Goal: Task Accomplishment & Management: Use online tool/utility

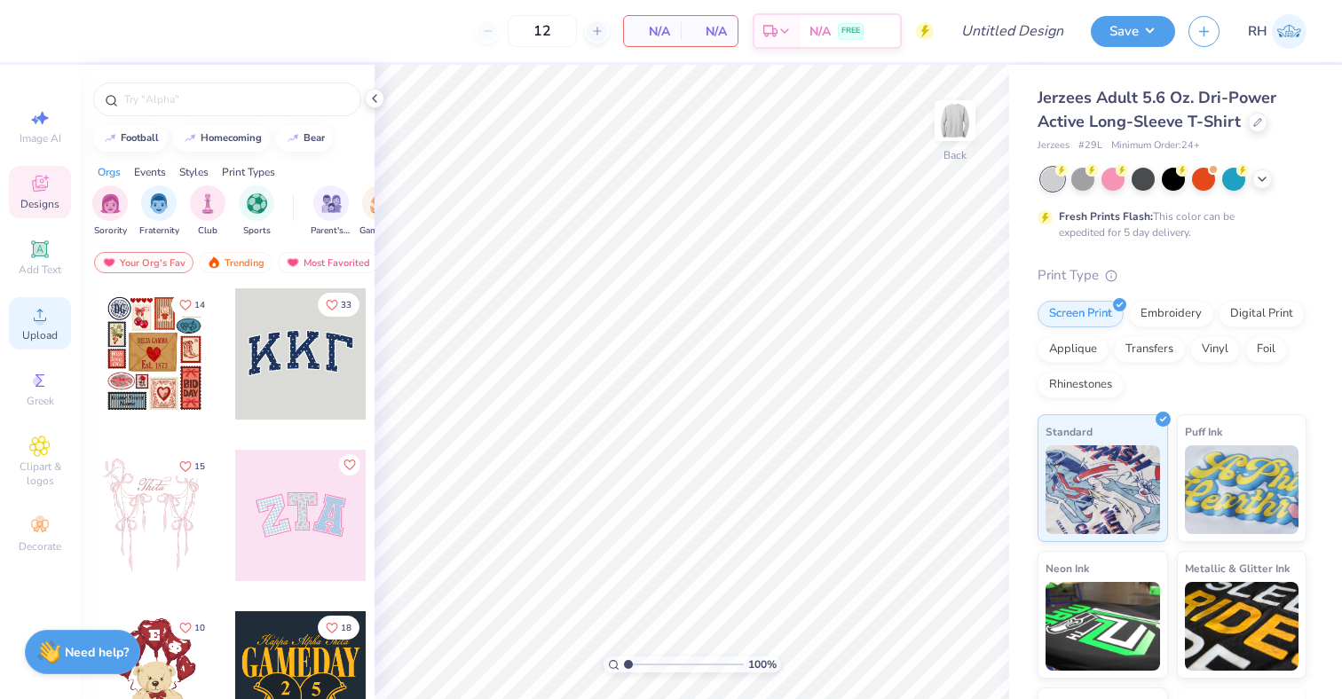
click at [50, 328] on span "Upload" at bounding box center [39, 335] width 35 height 14
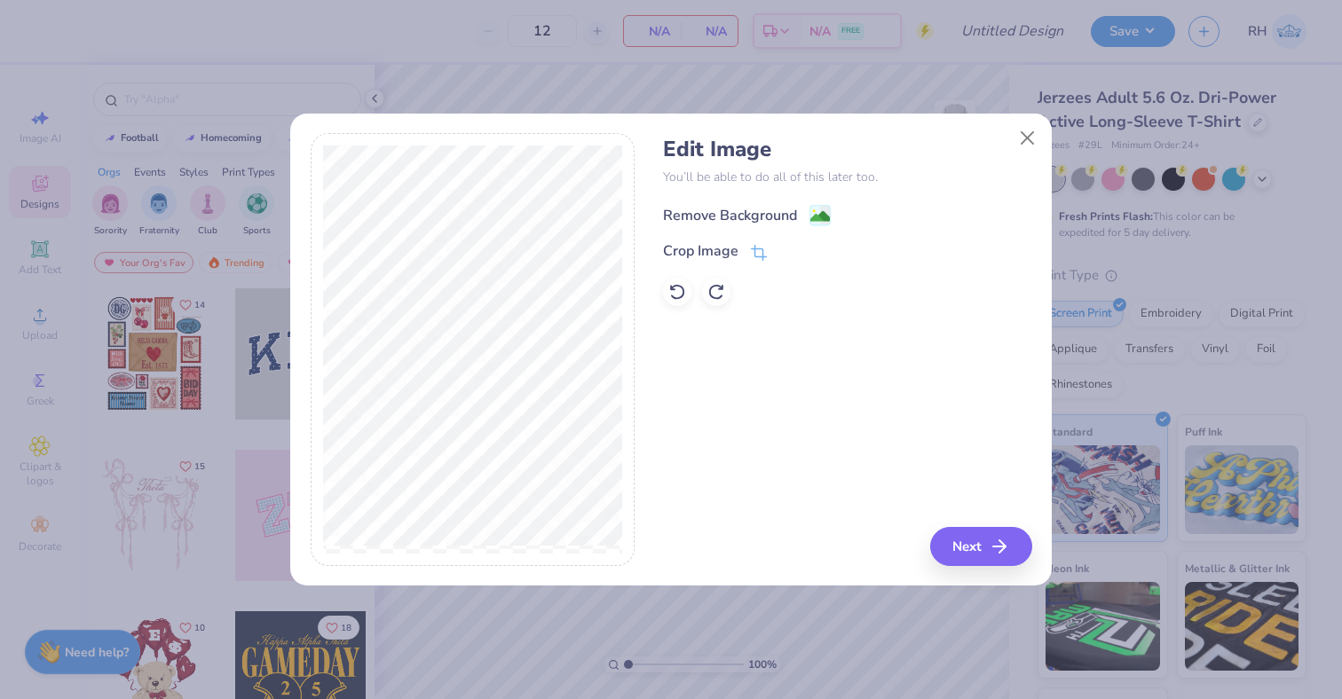
click at [794, 207] on div "Remove Background" at bounding box center [730, 215] width 134 height 21
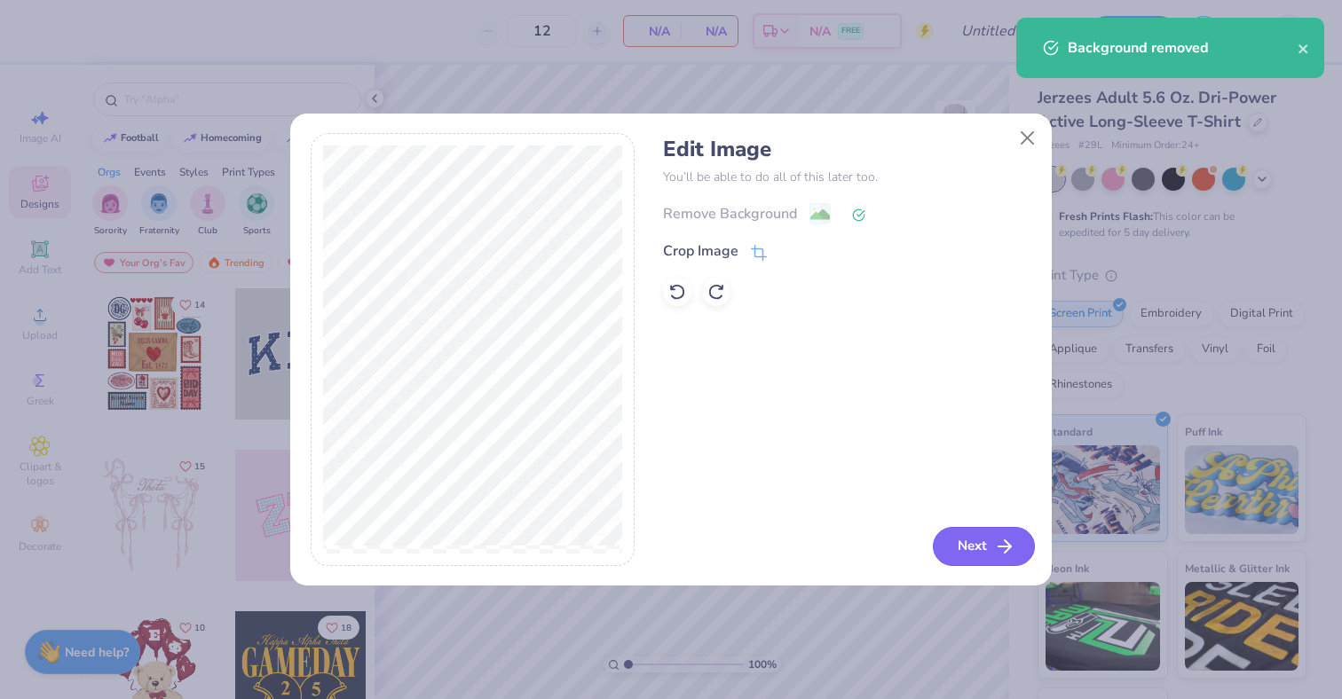
click at [964, 535] on button "Next" at bounding box center [984, 546] width 102 height 39
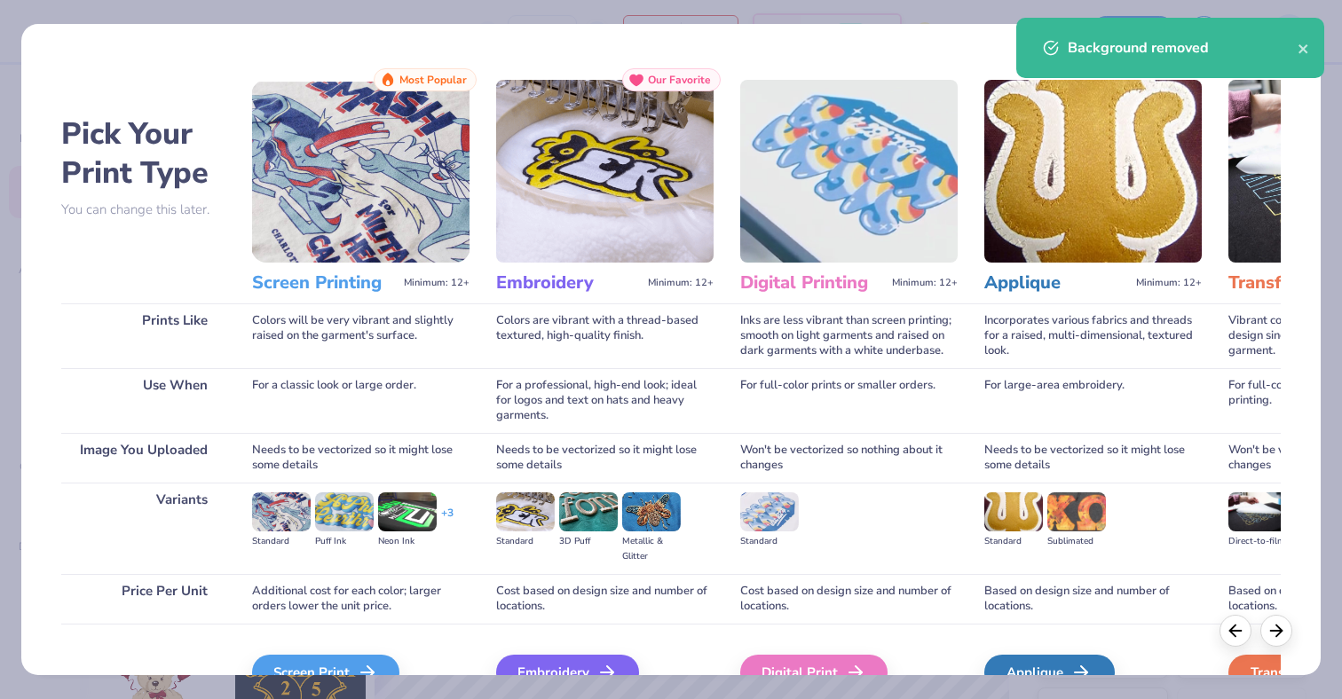
scroll to position [97, 0]
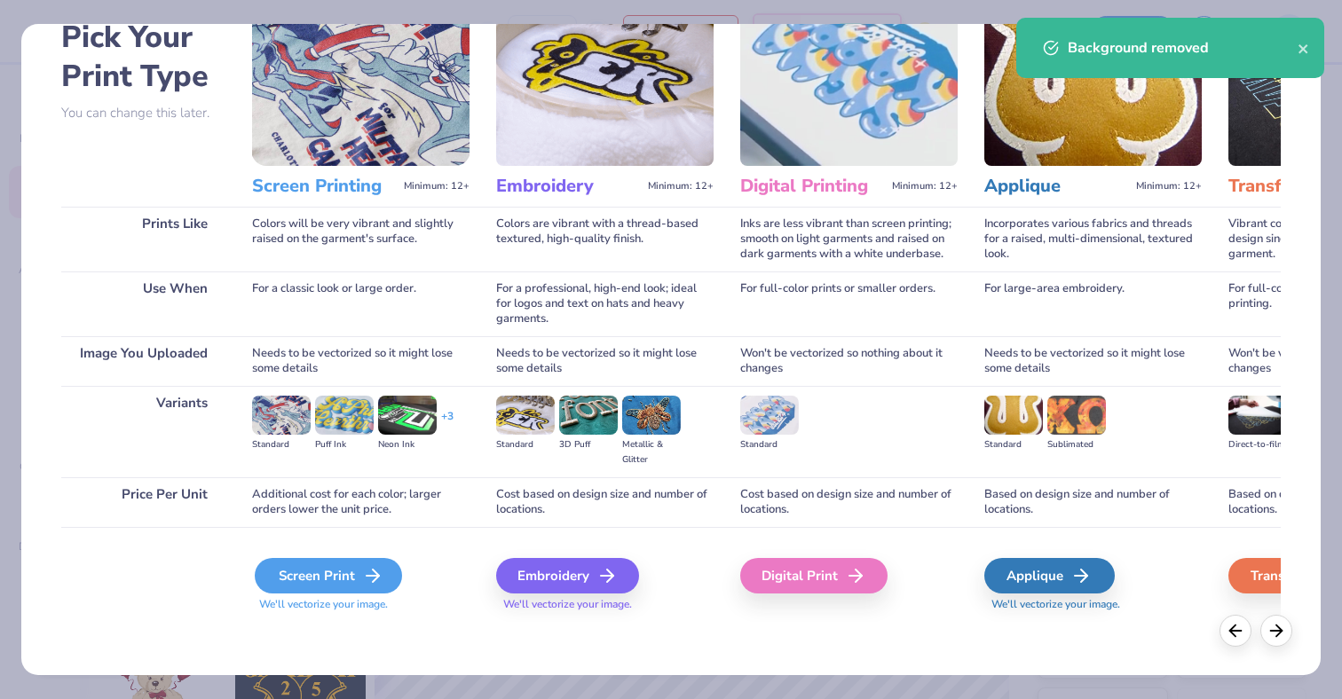
click at [341, 587] on div "Screen Print" at bounding box center [328, 575] width 147 height 35
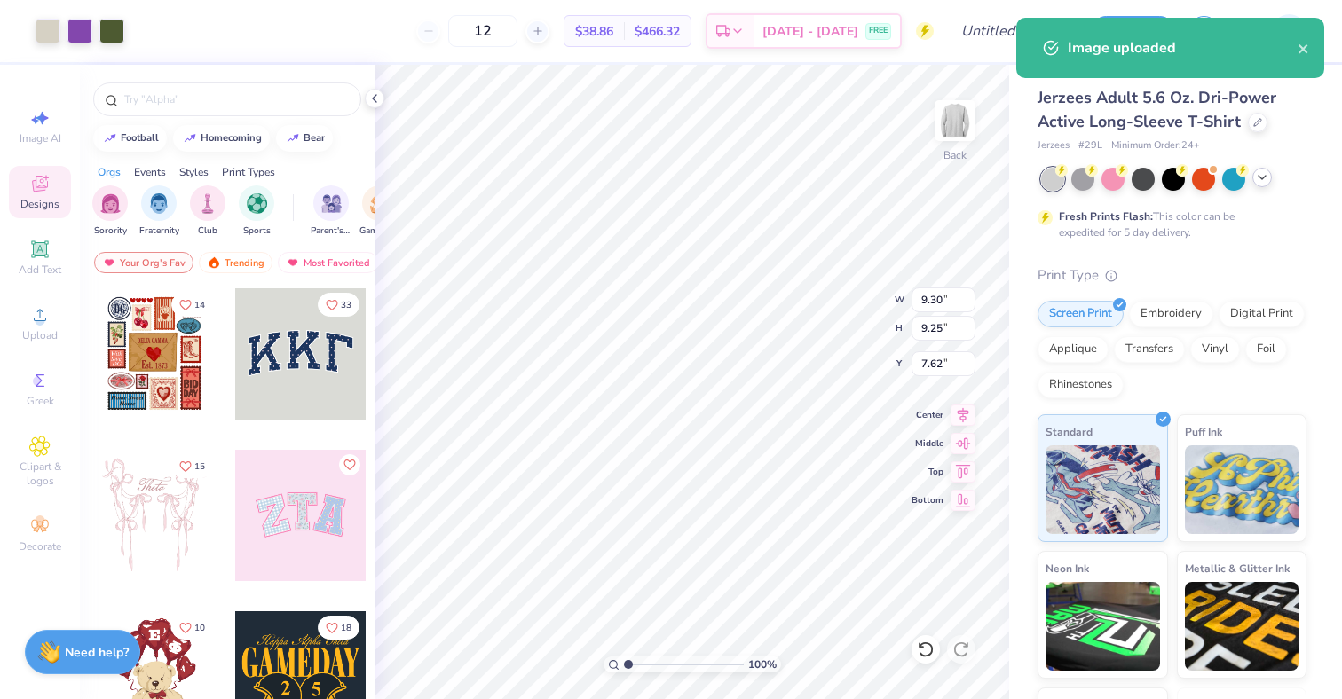
click at [1268, 176] on div at bounding box center [1262, 178] width 20 height 20
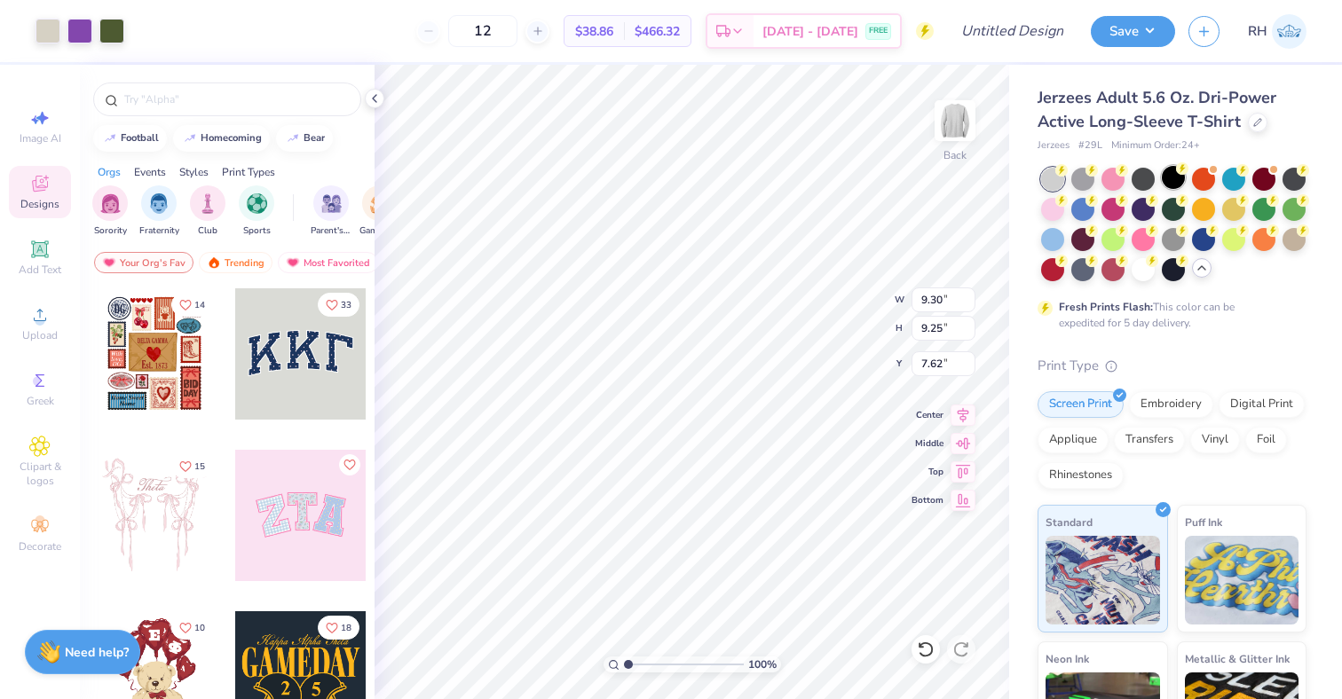
click at [1164, 177] on div at bounding box center [1173, 177] width 23 height 23
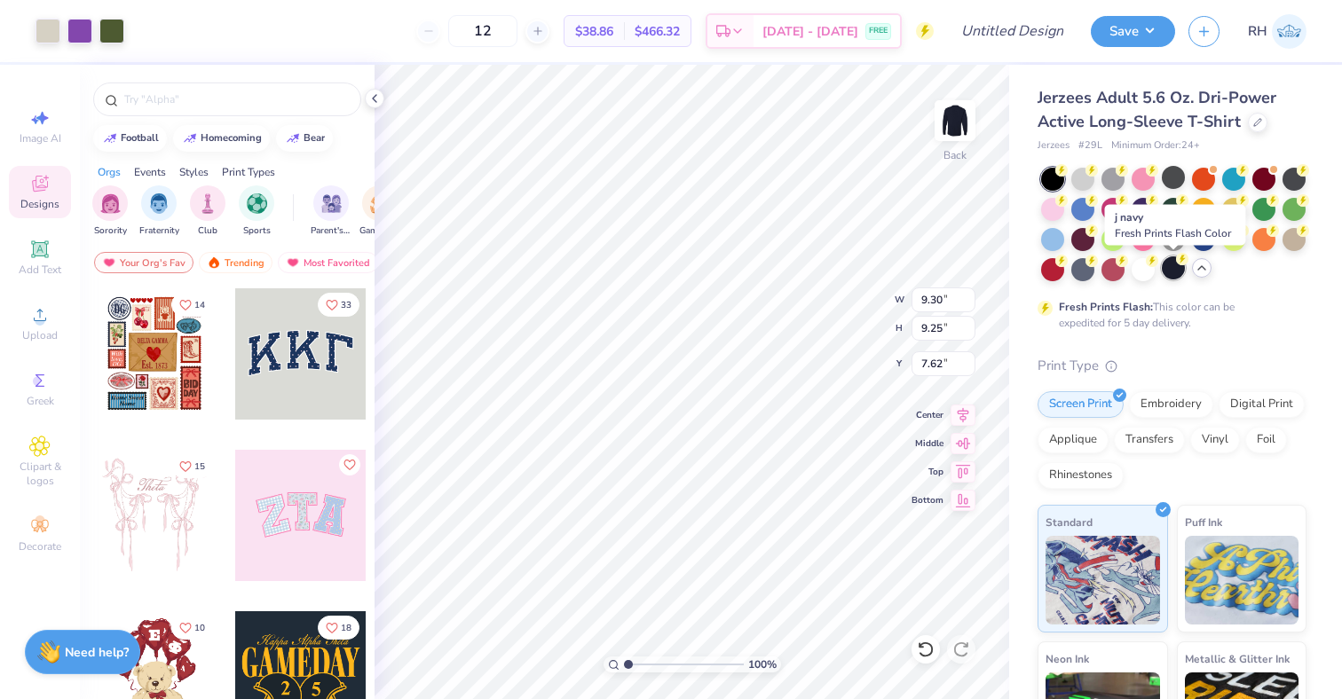
click at [1174, 264] on div at bounding box center [1173, 267] width 23 height 23
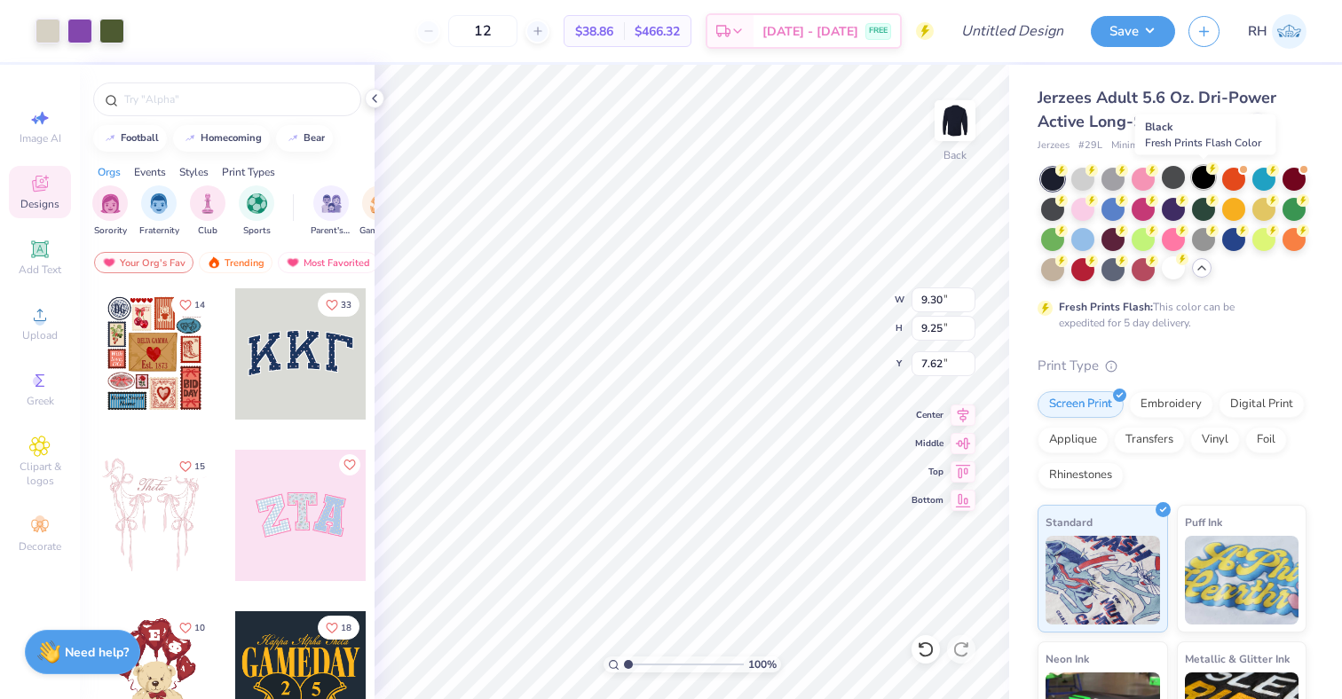
click at [1199, 176] on div at bounding box center [1203, 177] width 23 height 23
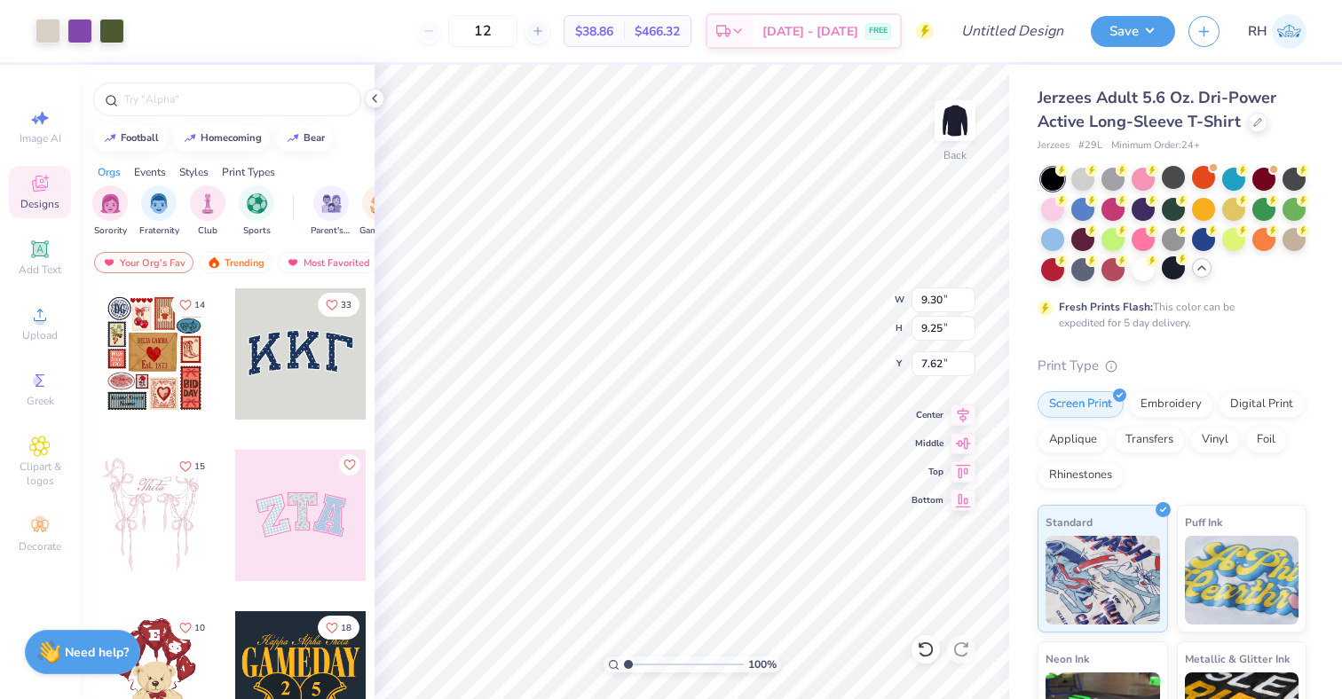
type input "2.49"
type input "2.47"
type input "2.77"
type input "3.00"
click at [1082, 275] on div at bounding box center [1082, 267] width 23 height 23
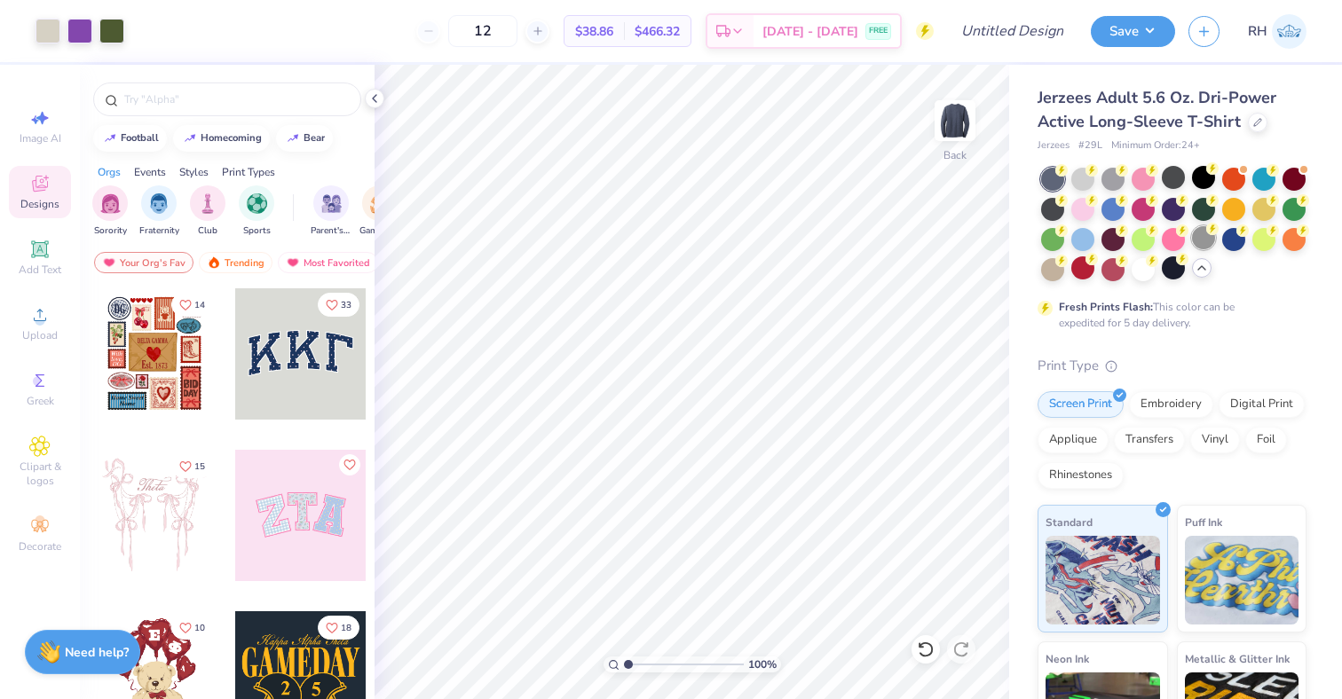
click at [1200, 233] on div at bounding box center [1203, 237] width 23 height 23
click at [1134, 265] on div at bounding box center [1142, 267] width 23 height 23
click at [1210, 174] on circle at bounding box center [1212, 168] width 12 height 12
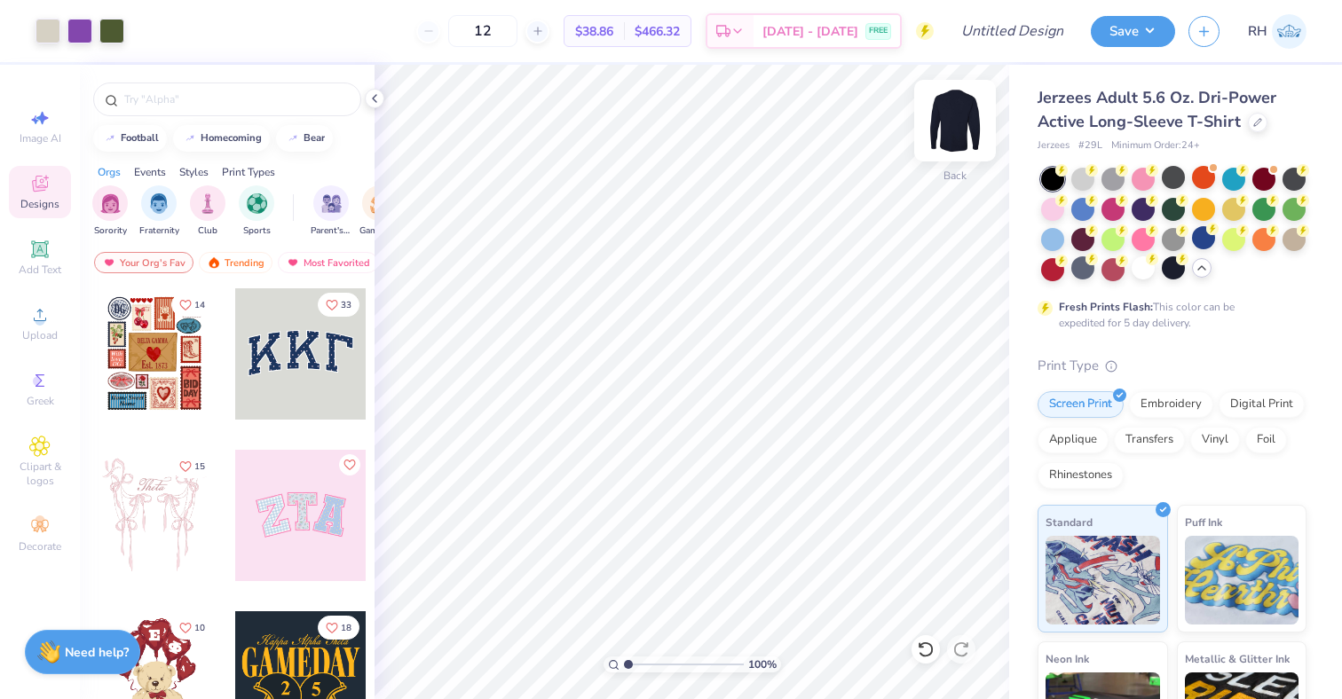
click at [965, 131] on img at bounding box center [954, 120] width 71 height 71
click at [374, 92] on icon at bounding box center [374, 98] width 14 height 14
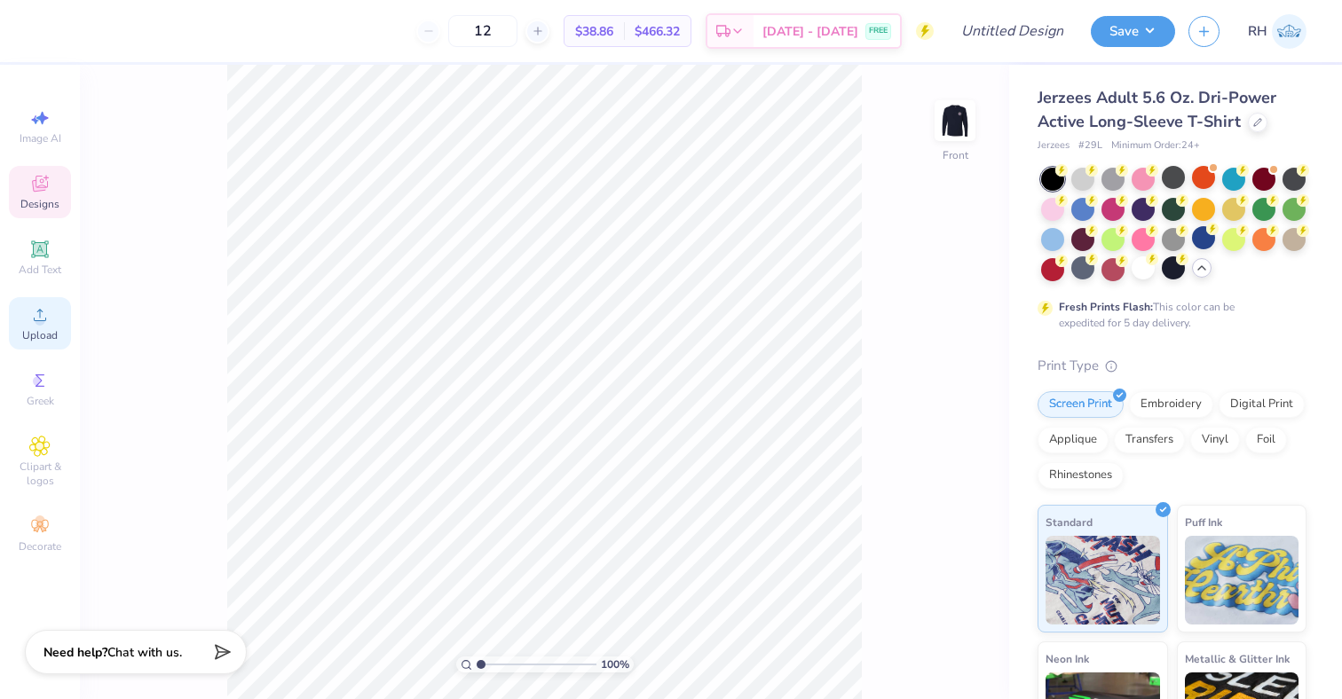
click at [34, 315] on icon at bounding box center [39, 314] width 21 height 21
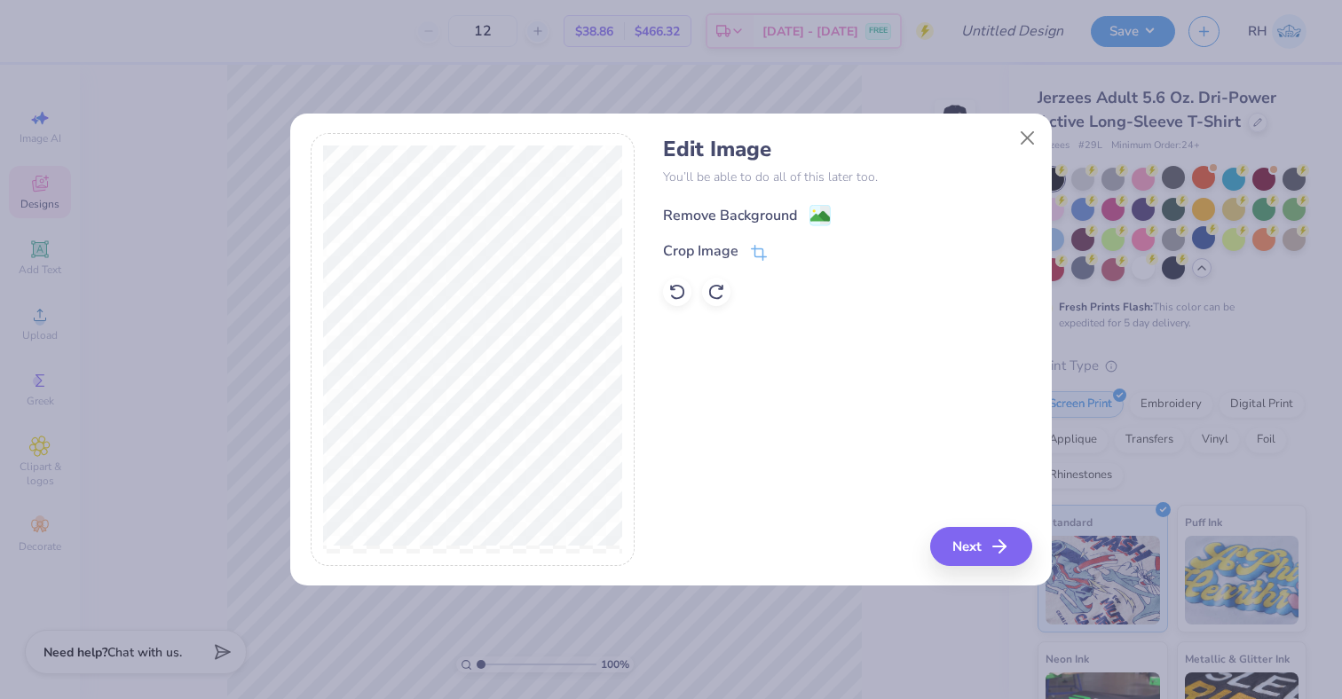
click at [767, 215] on div "Remove Background" at bounding box center [730, 215] width 134 height 21
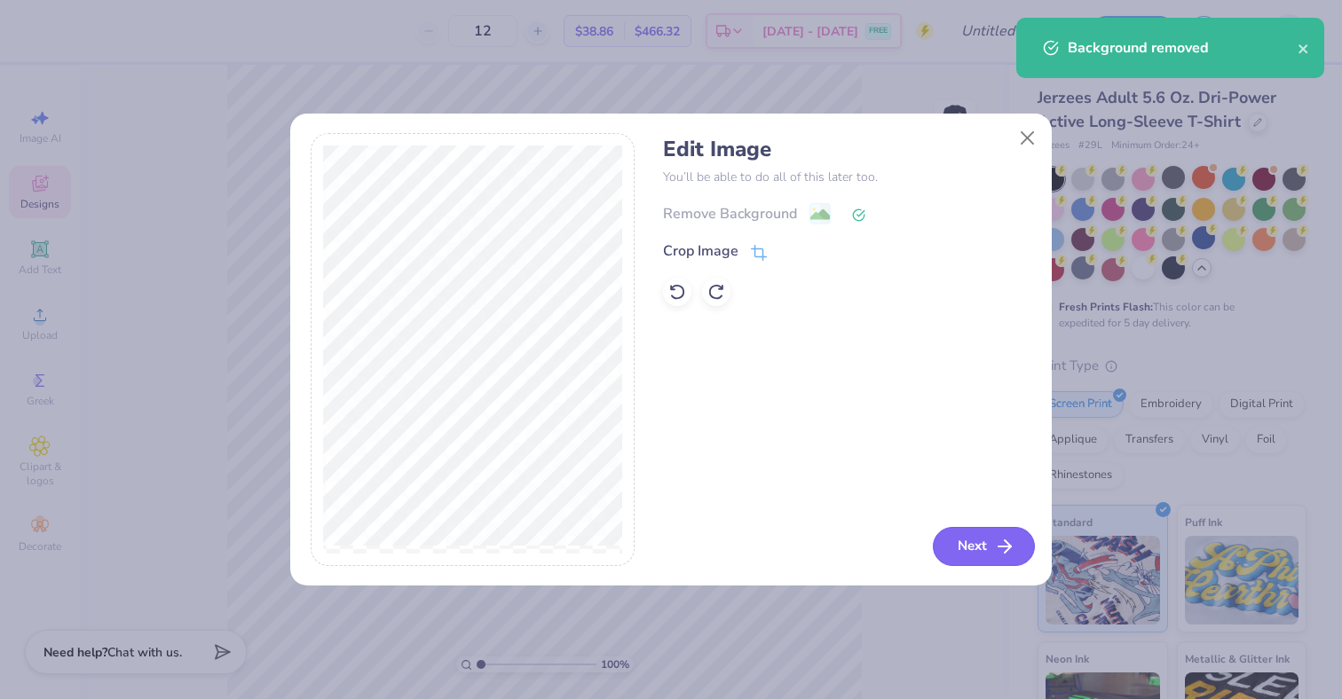
click at [956, 536] on button "Next" at bounding box center [984, 546] width 102 height 39
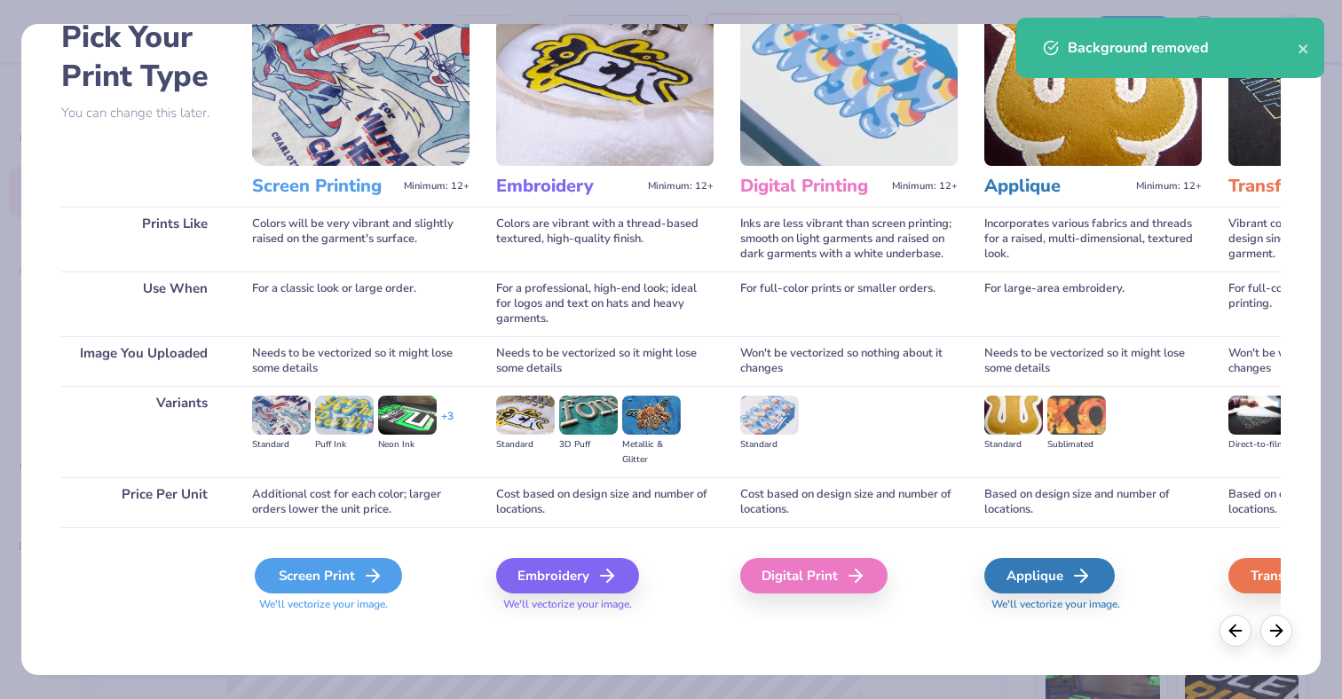
click at [342, 569] on div "Screen Print" at bounding box center [328, 575] width 147 height 35
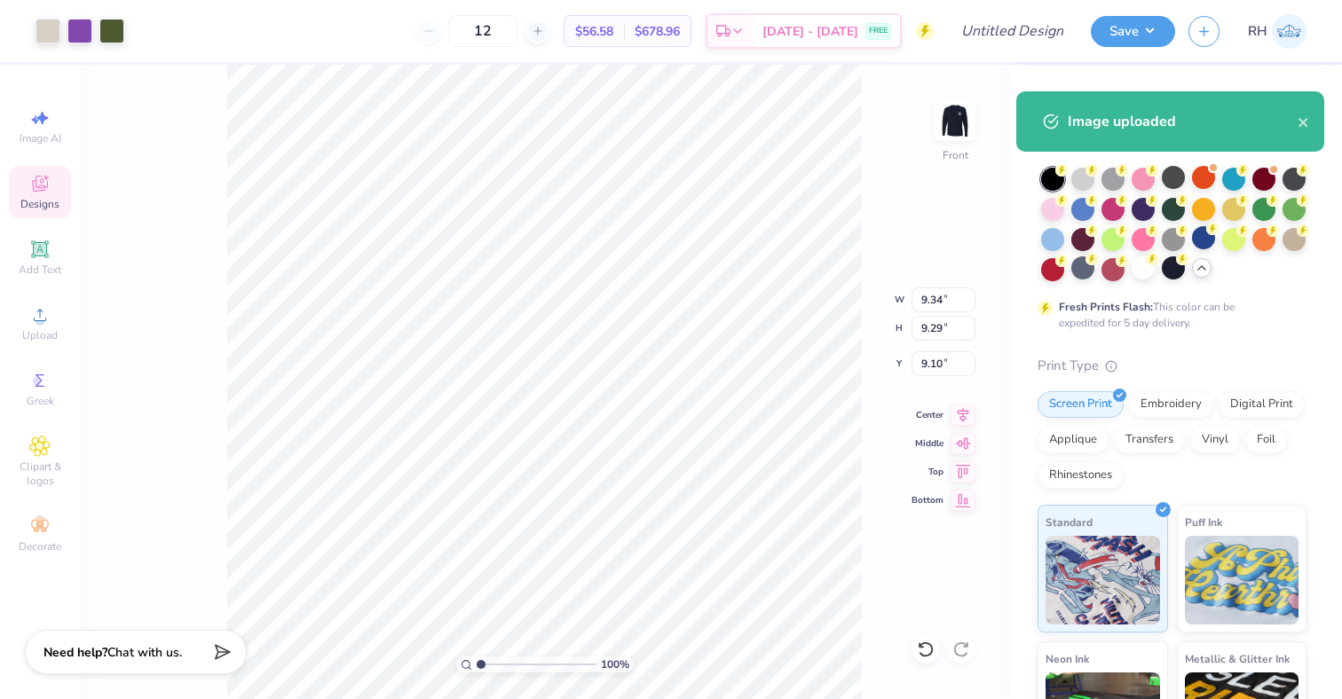
type input "6.51"
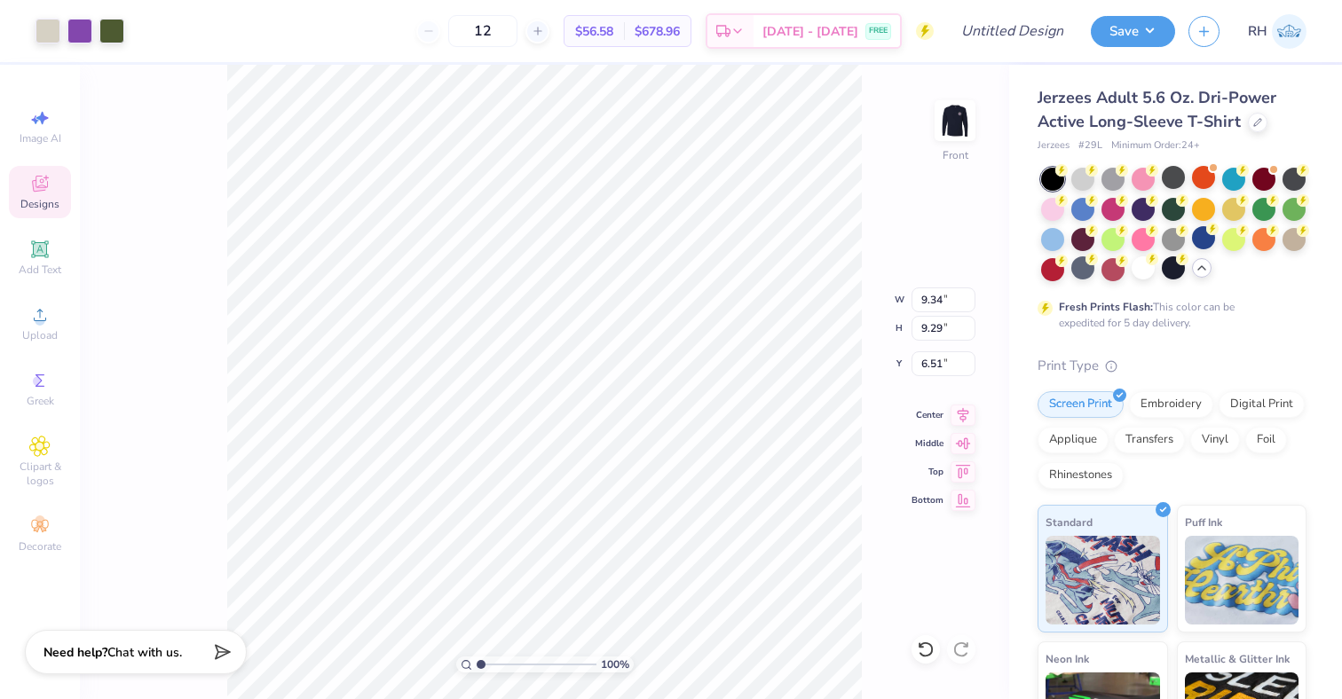
type input "7.51"
type input "7.47"
type input "6.28"
type input "5.88"
type input "5.85"
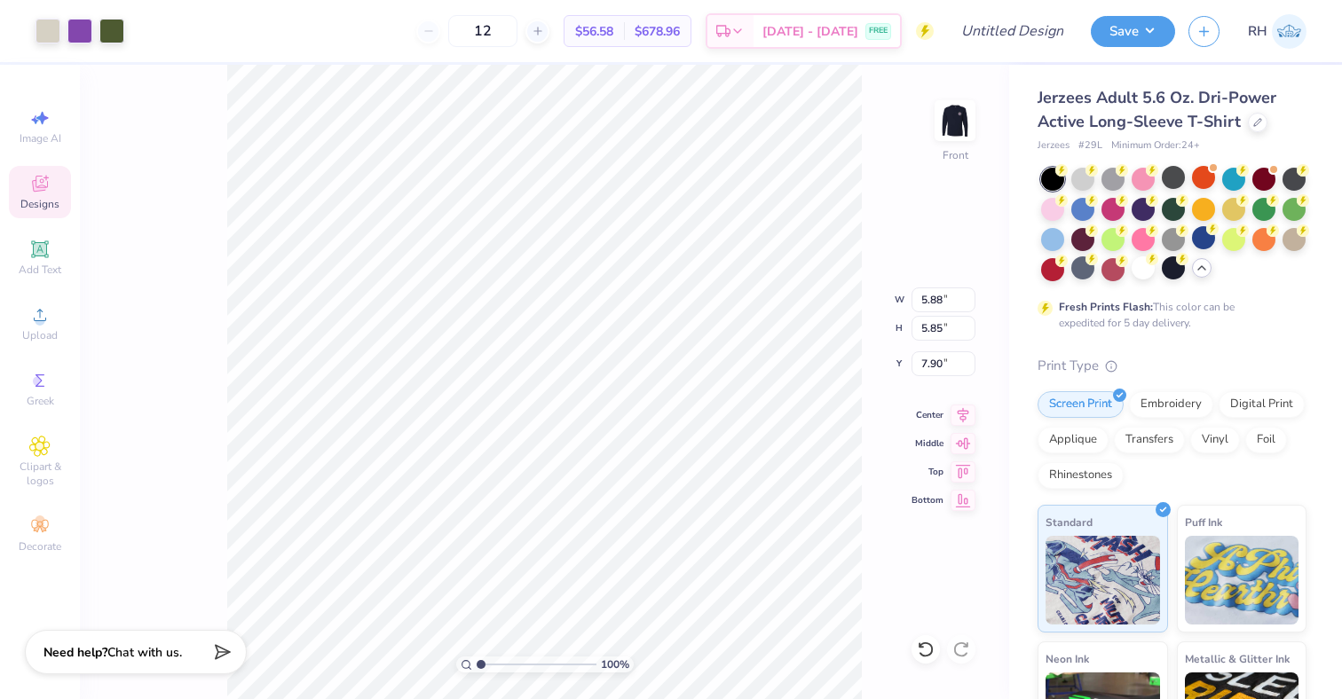
type input "5.38"
type input "9.70"
type input "9.65"
type input "6.38"
click at [943, 298] on input "9.70" at bounding box center [943, 300] width 64 height 25
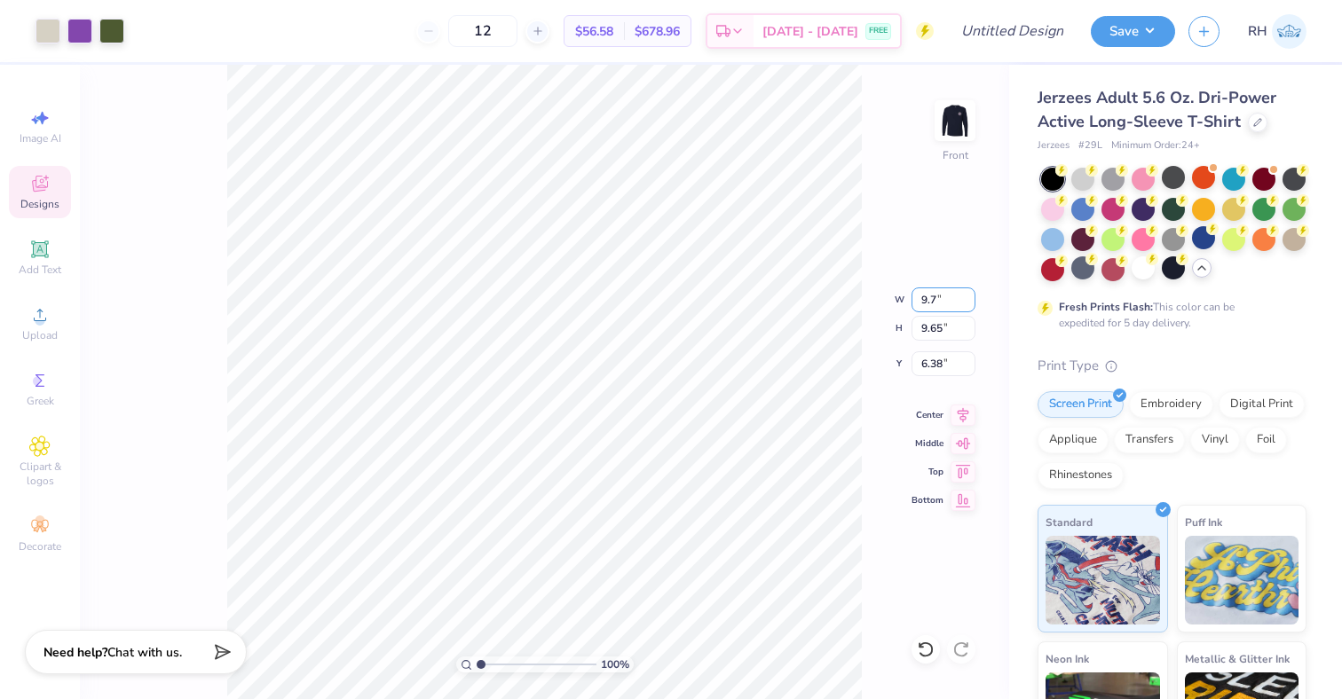
type input "9"
type input "2"
type input "10.00"
type input "9.95"
type input "6.23"
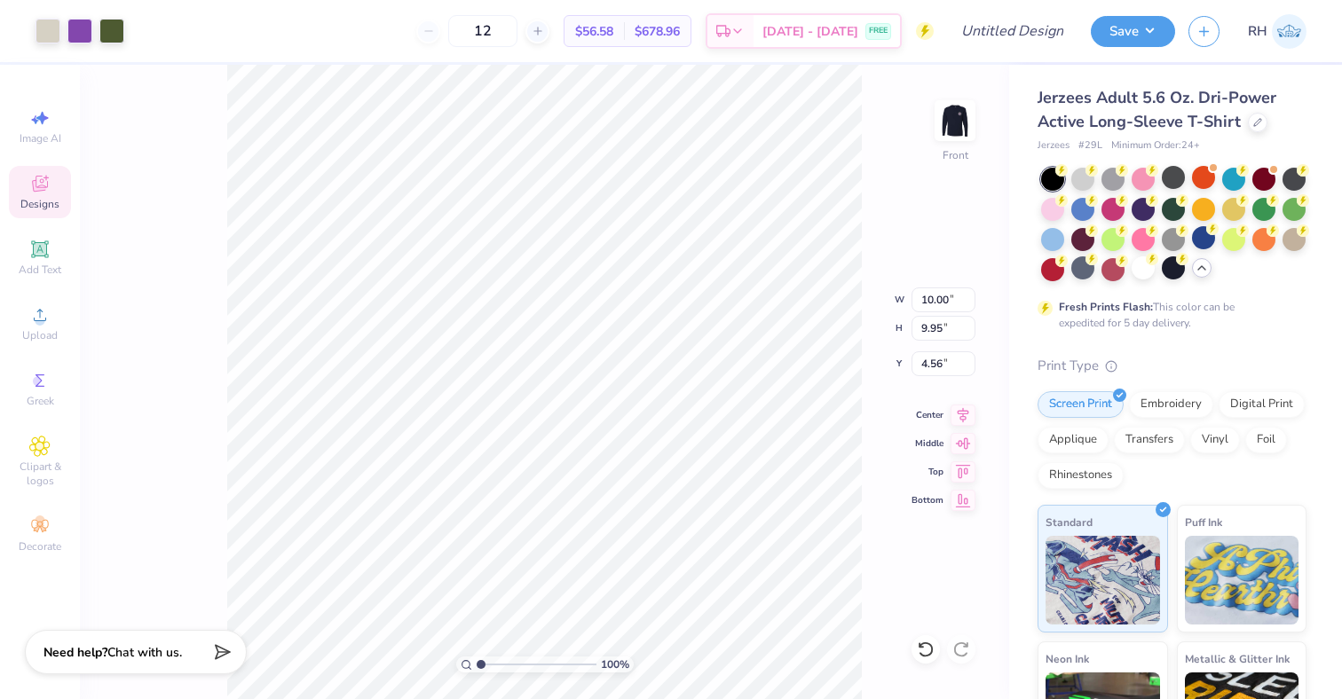
type input "4.56"
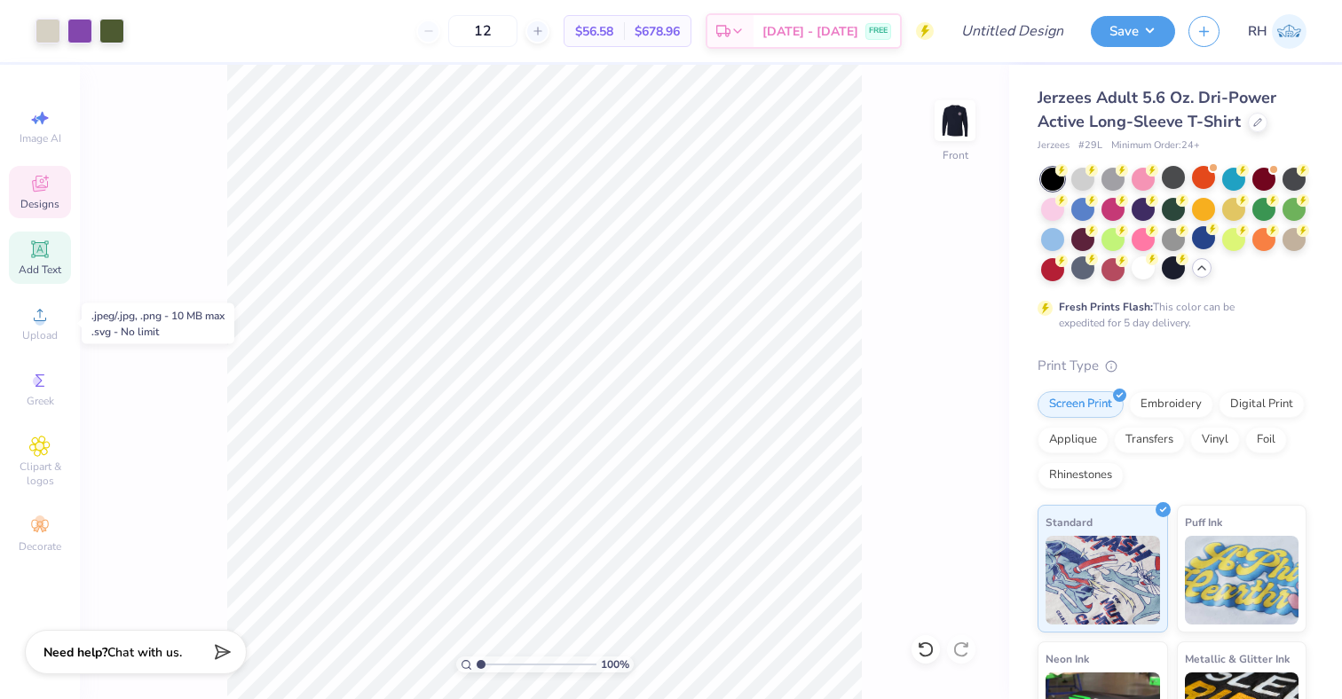
click at [42, 271] on span "Add Text" at bounding box center [40, 270] width 43 height 14
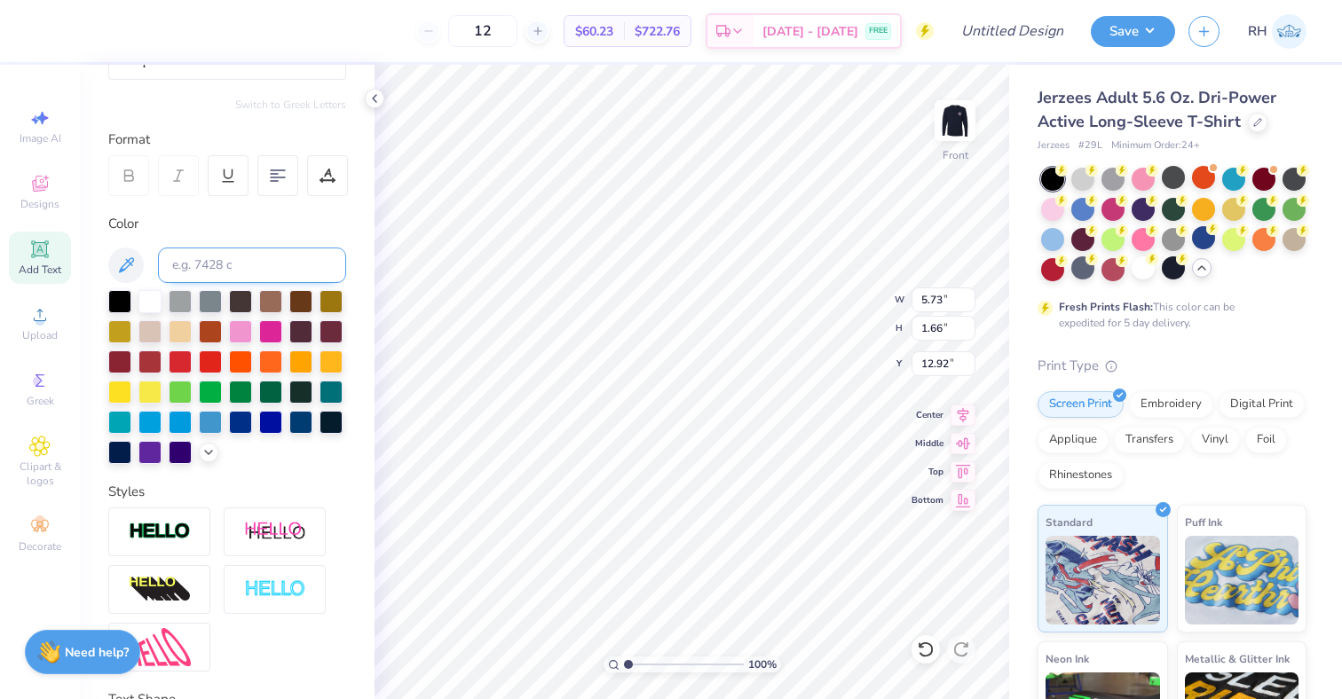
scroll to position [332, 0]
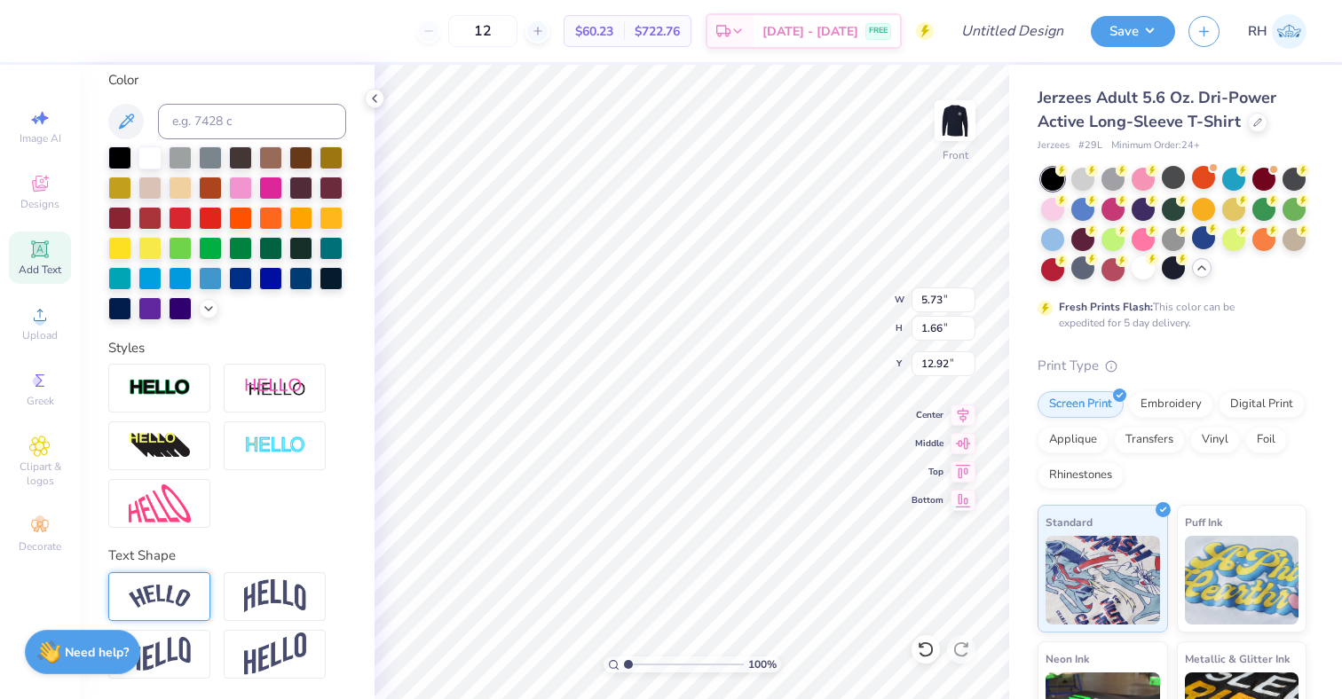
type textarea "TWISTED"
click at [187, 586] on img at bounding box center [160, 597] width 62 height 24
click at [260, 590] on img at bounding box center [275, 597] width 62 height 34
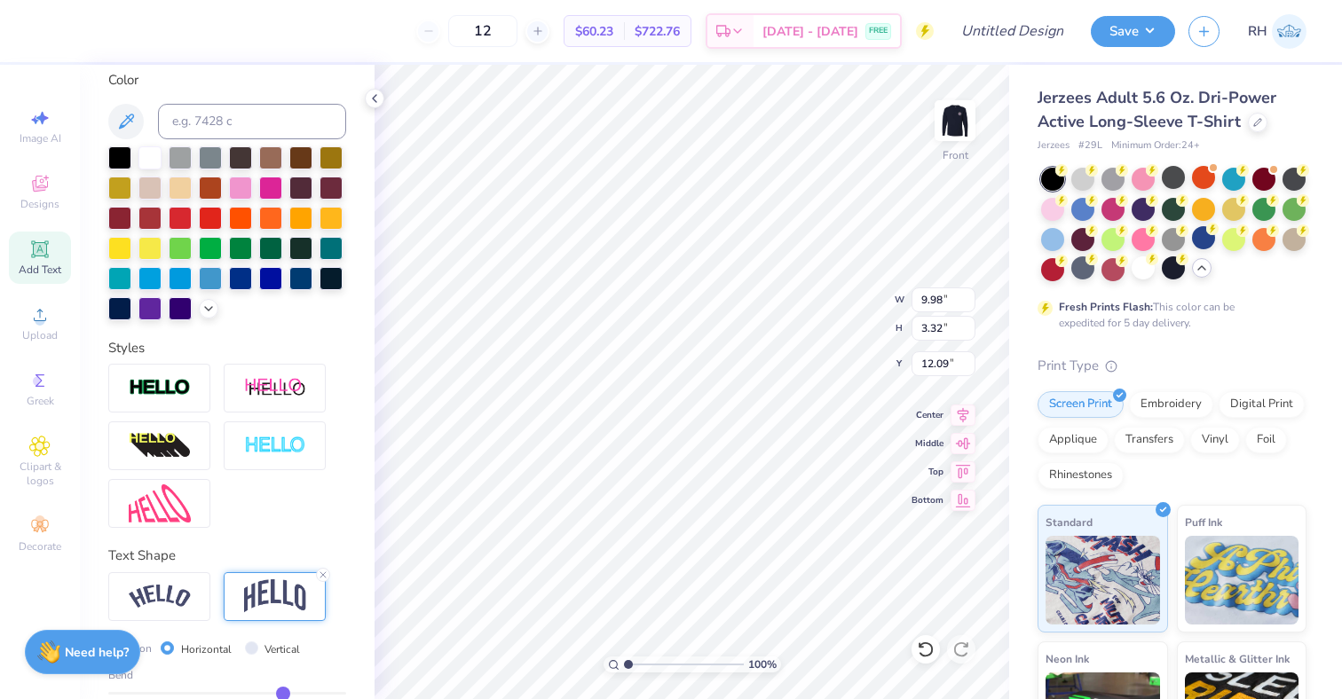
type input "2.46"
type input "10.00"
type input "9.95"
type input "5.77"
type input "3.00"
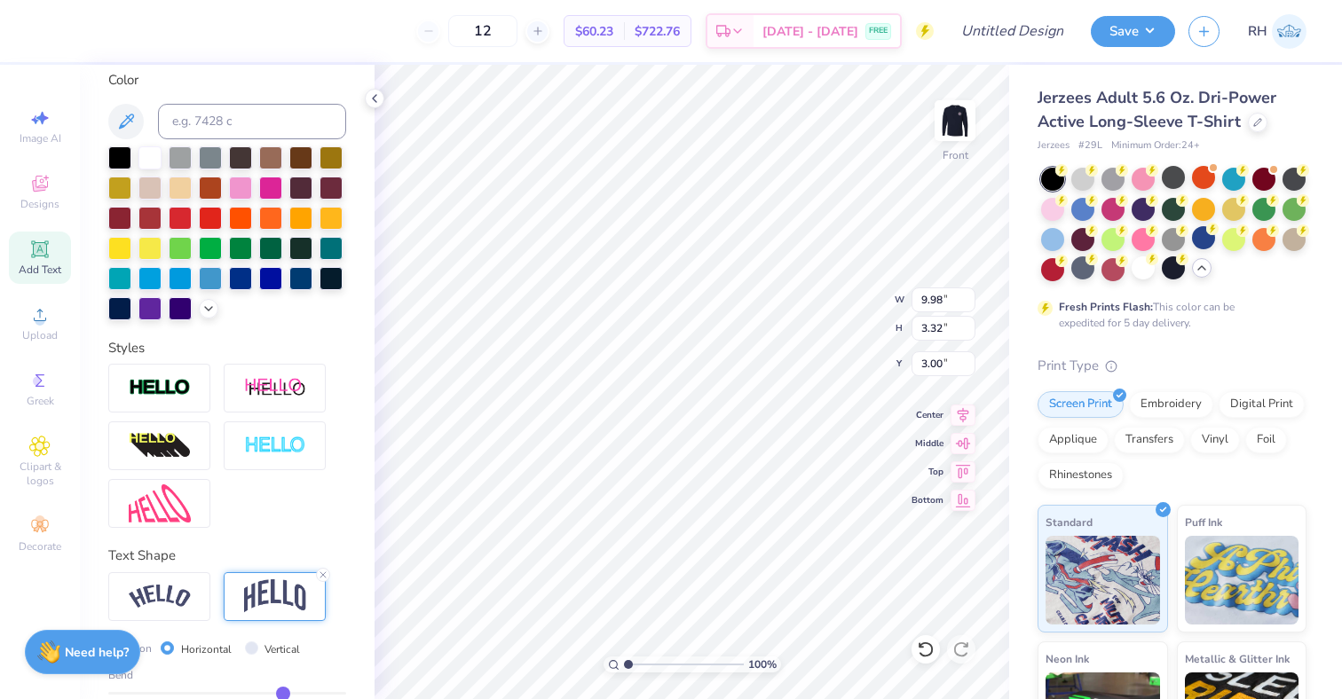
type input "10.00"
type input "9.95"
type input "5.21"
click at [21, 264] on span "Add Text" at bounding box center [40, 270] width 43 height 14
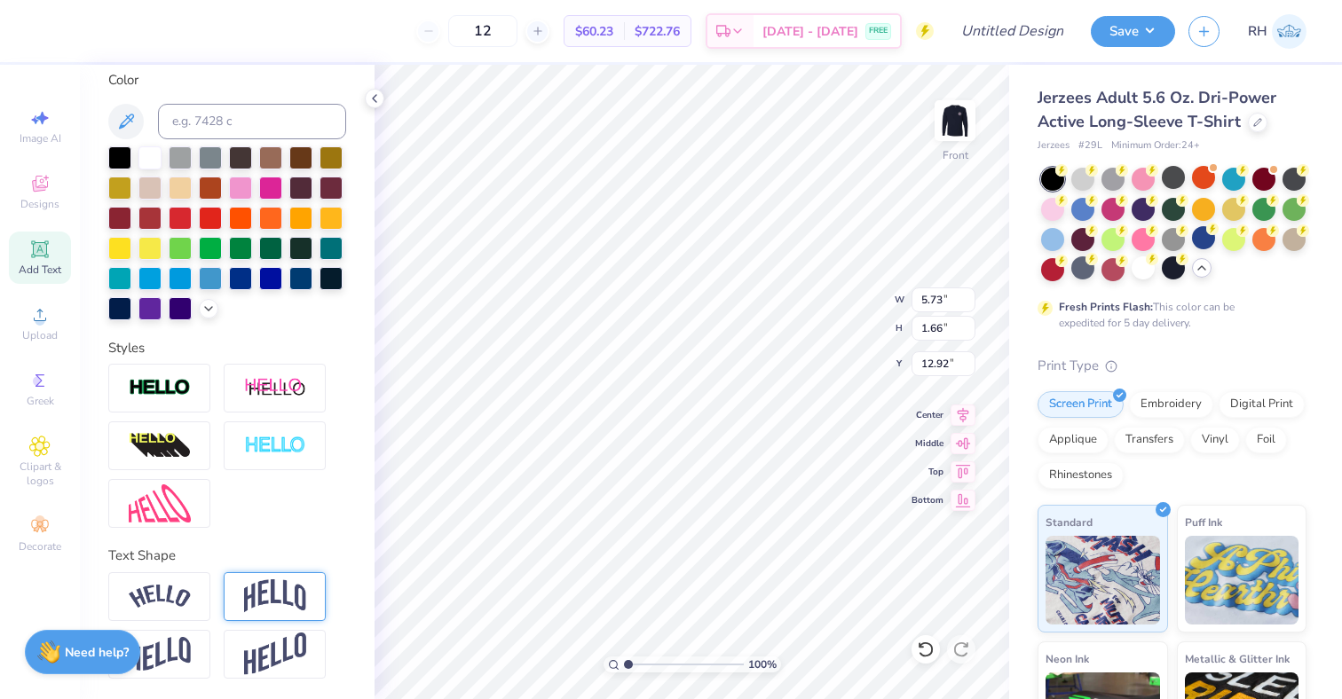
type textarea "VINTAGE"
click at [283, 596] on img at bounding box center [275, 597] width 62 height 34
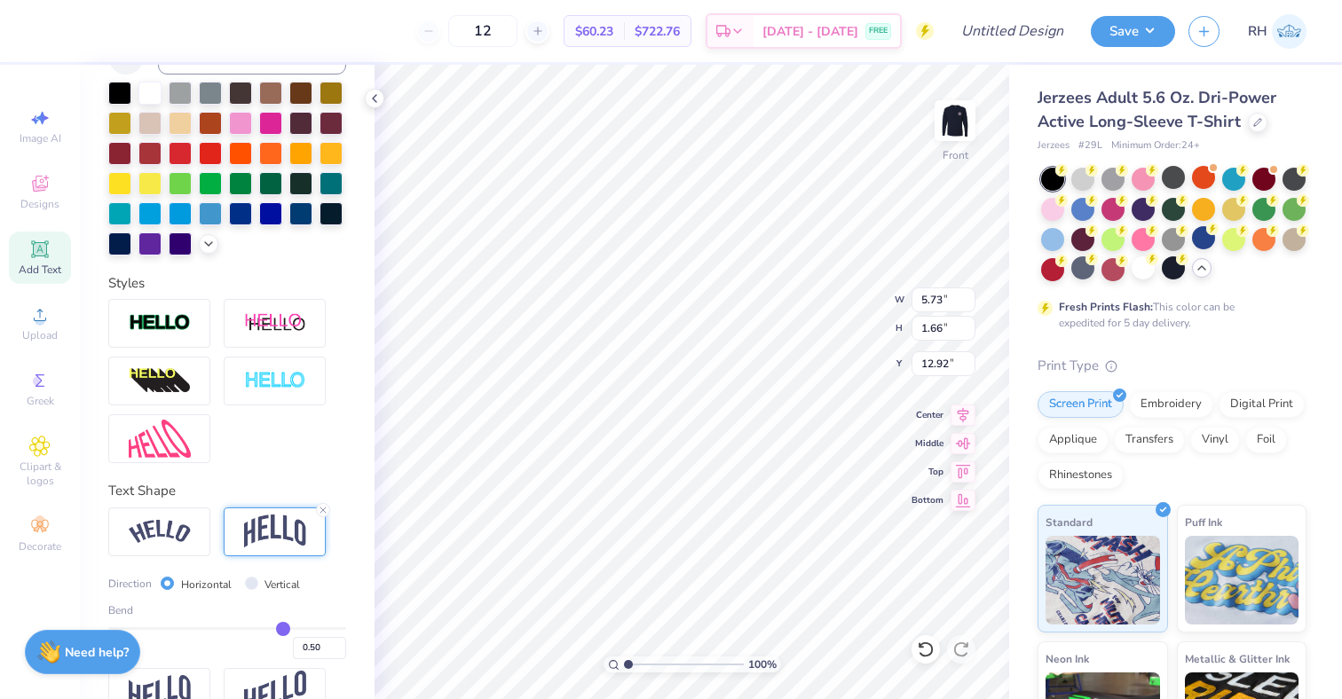
scroll to position [436, 0]
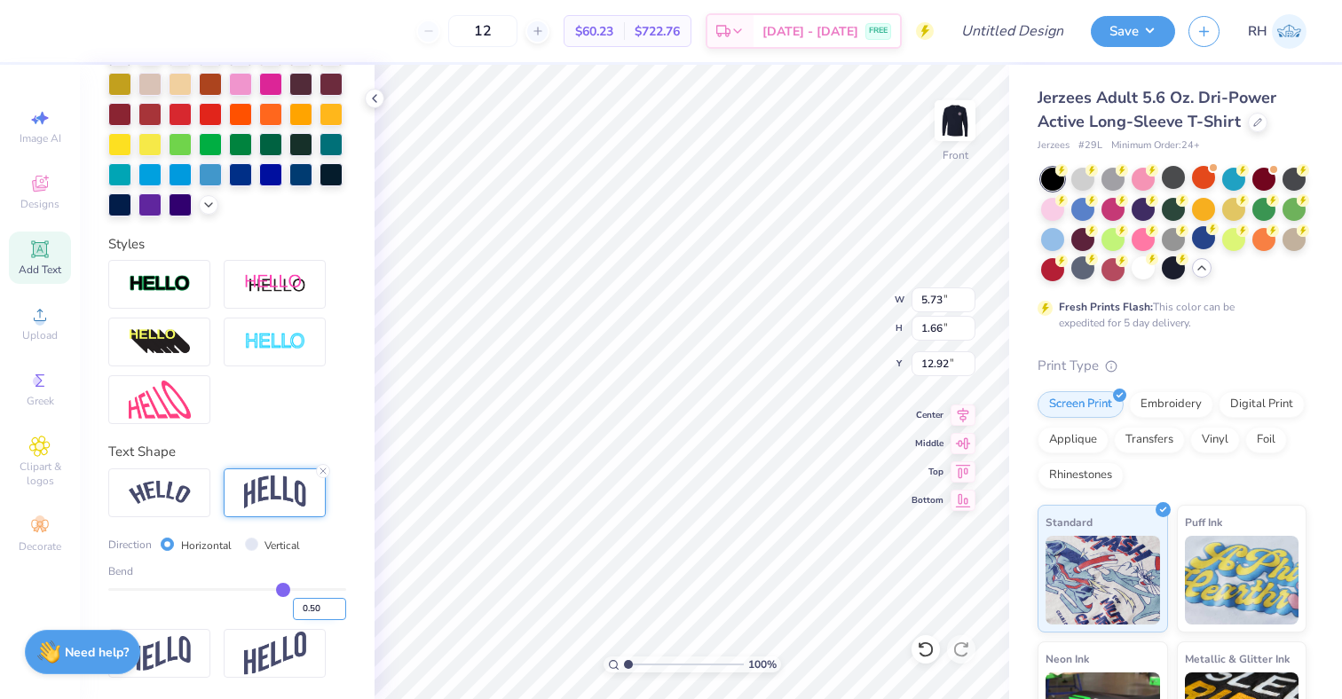
click at [301, 607] on input "0.50" at bounding box center [319, 609] width 53 height 22
type input "-0.50"
type input "-0.5"
type input "13.75"
type input "9.98"
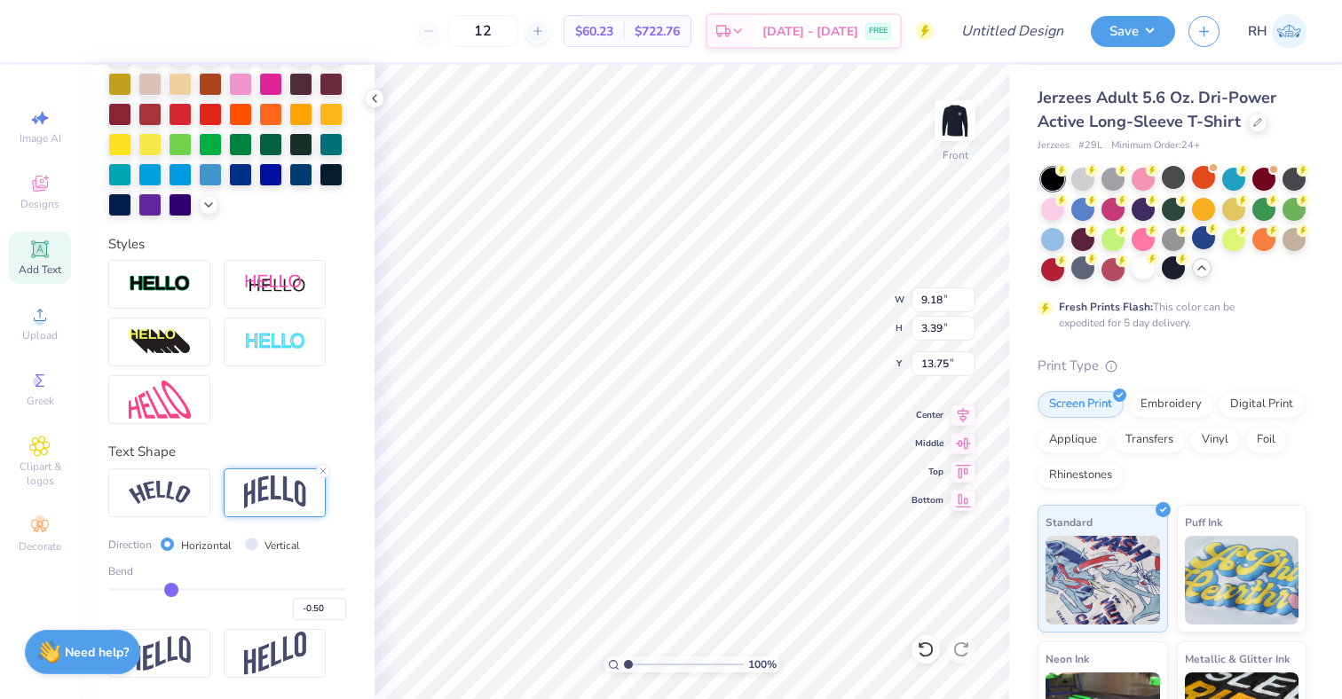
type input "3.32"
type input "3.00"
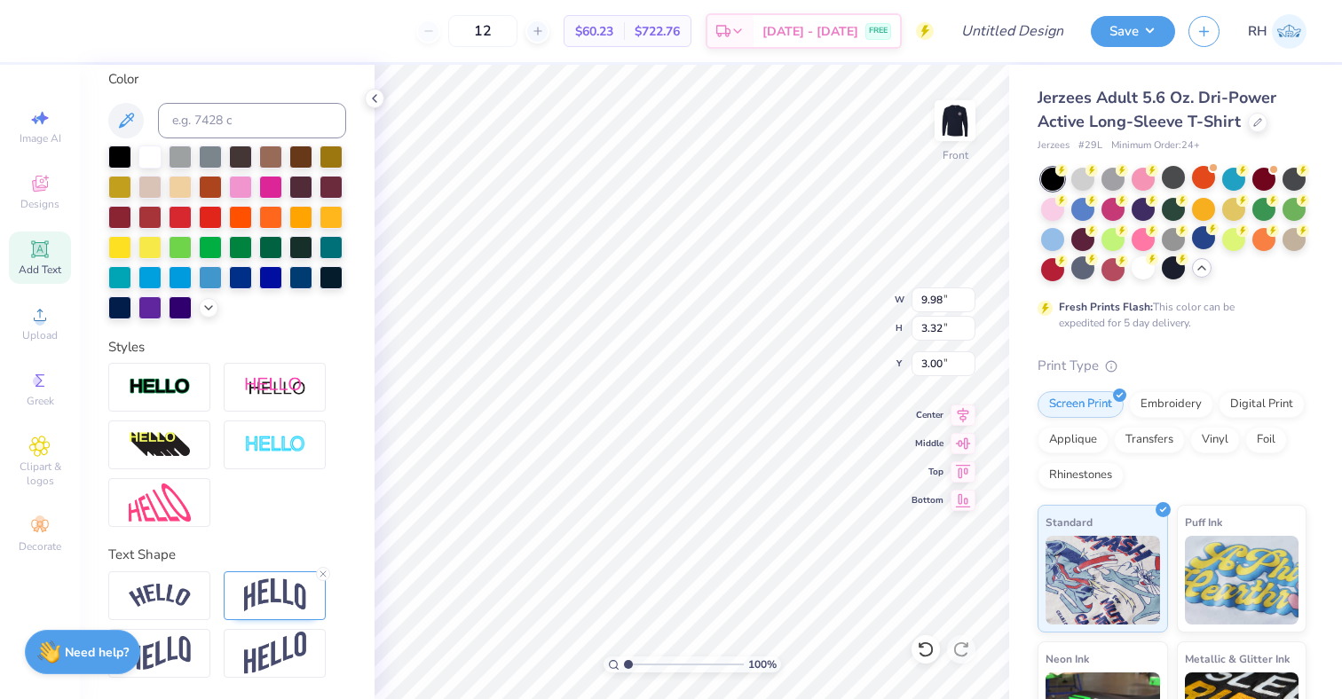
scroll to position [332, 0]
type input "10.00"
type input "9.95"
type input "5.06"
type input "9.18"
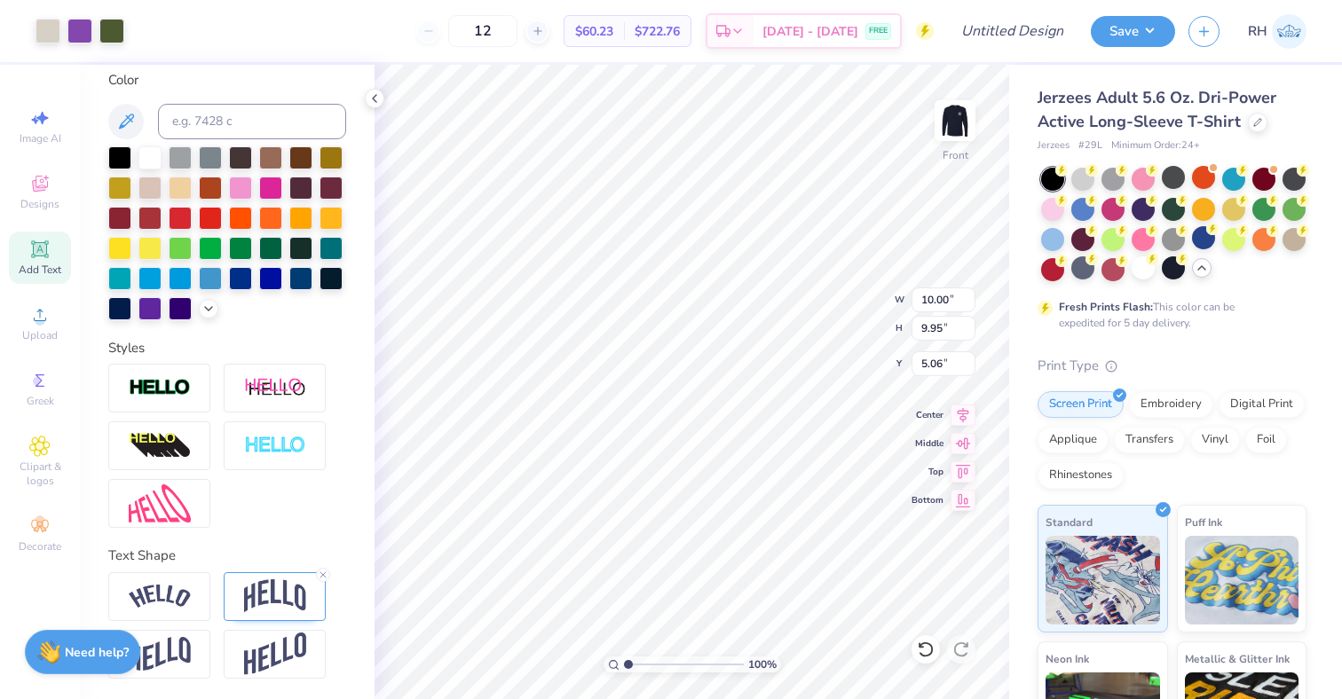
type input "3.39"
type input "13.75"
click at [247, 220] on div at bounding box center [240, 216] width 23 height 23
type input "9.18"
type input "3.39"
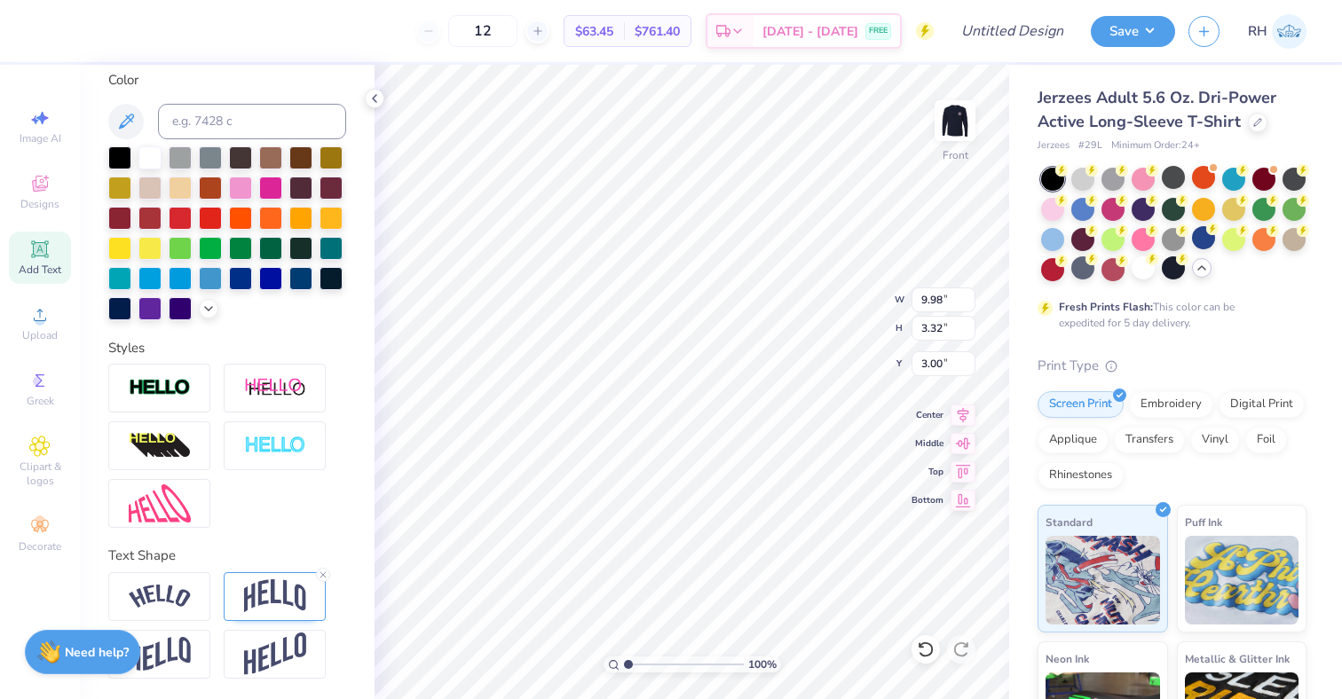
type input "13.75"
click at [241, 216] on div at bounding box center [240, 216] width 23 height 23
click at [516, 29] on input "12" at bounding box center [482, 31] width 69 height 32
type input "1"
click at [371, 103] on icon at bounding box center [374, 98] width 14 height 14
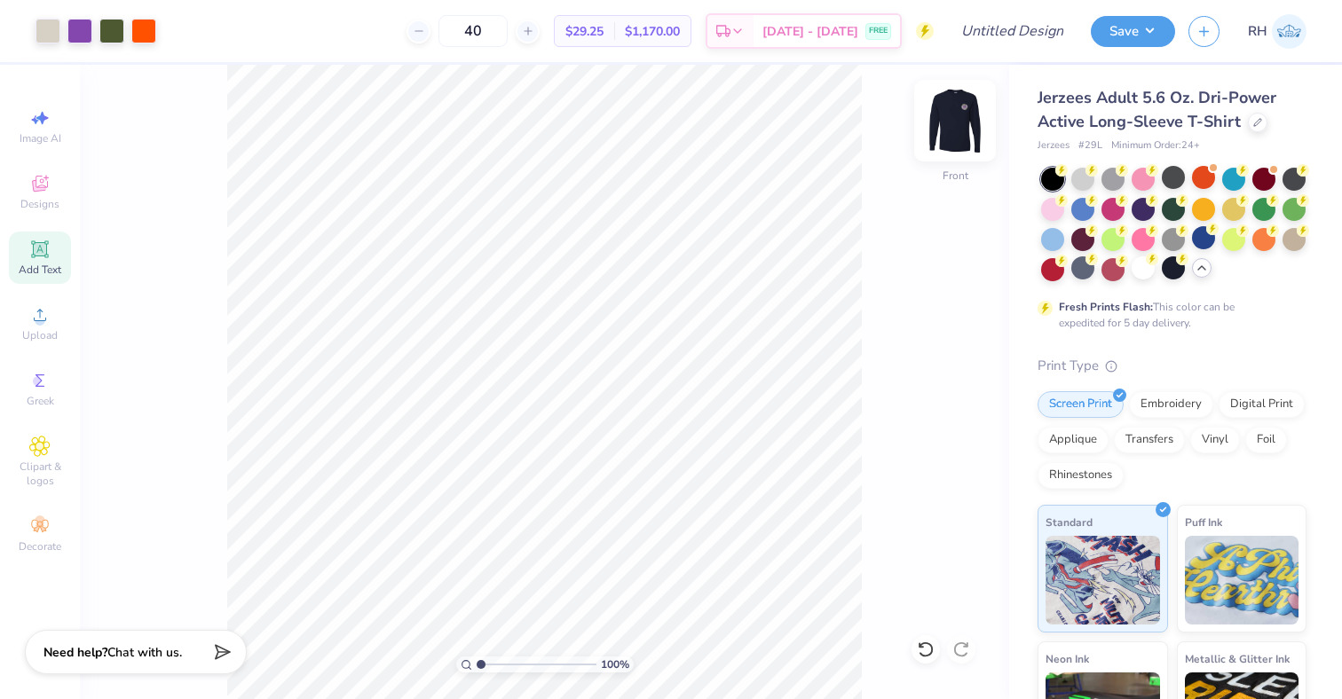
click at [944, 126] on img at bounding box center [954, 120] width 71 height 71
click at [956, 114] on img at bounding box center [954, 120] width 71 height 71
click at [508, 23] on input "40" at bounding box center [472, 31] width 69 height 32
type input "4"
type input "60"
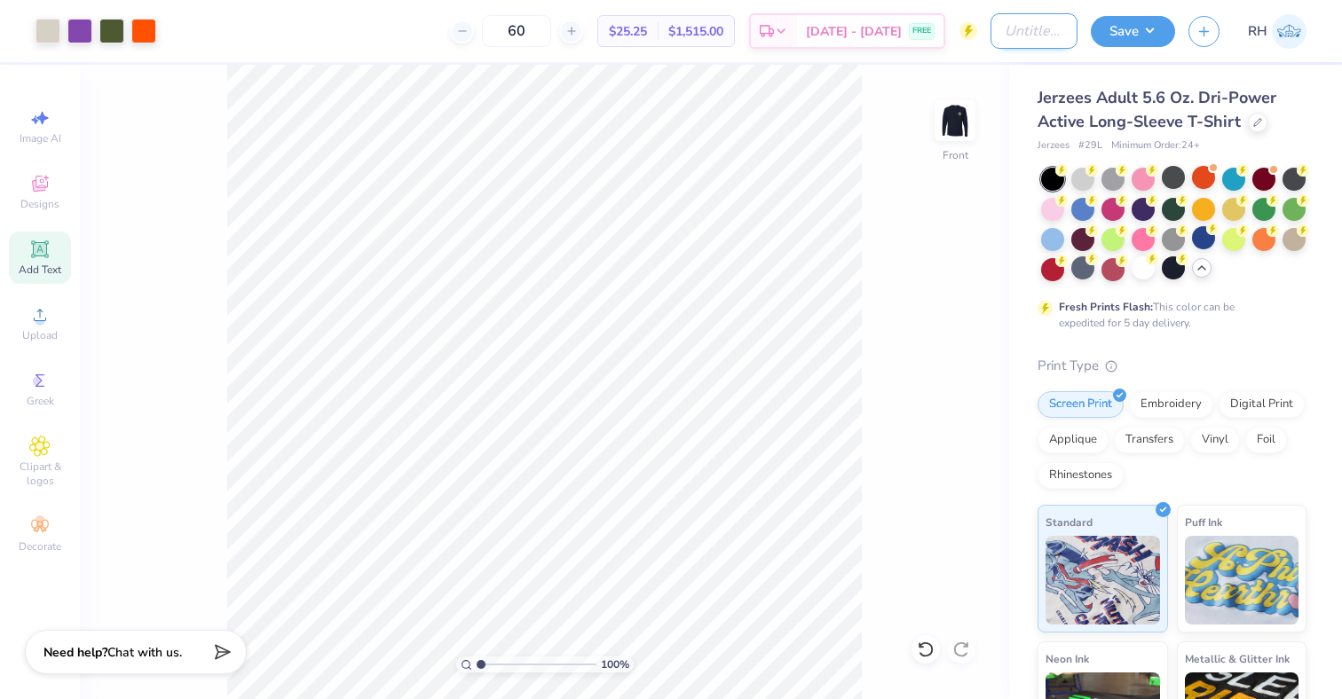
click at [1026, 37] on input "Design Title" at bounding box center [1033, 30] width 87 height 35
click at [884, 269] on div "100 % Front" at bounding box center [544, 382] width 929 height 635
click at [1116, 39] on button "Save" at bounding box center [1133, 28] width 84 height 31
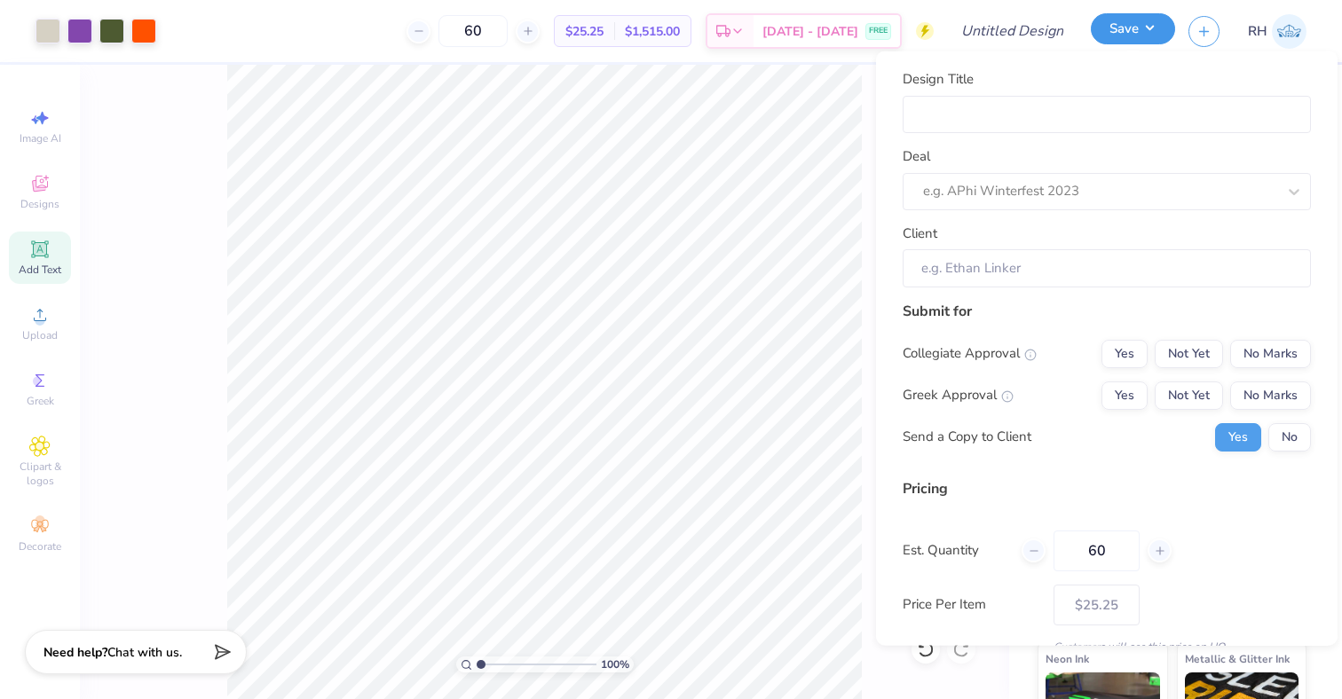
click at [1116, 39] on button "Save" at bounding box center [1133, 28] width 84 height 31
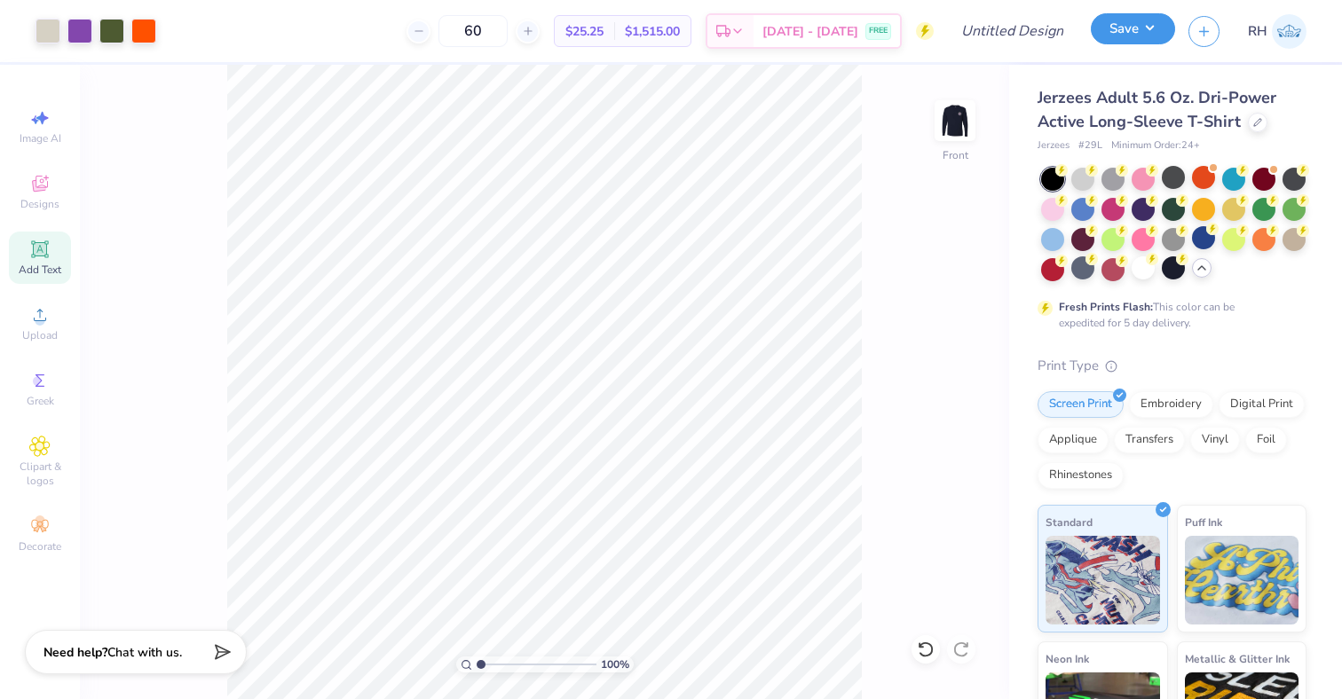
click at [1141, 25] on button "Save" at bounding box center [1133, 28] width 84 height 31
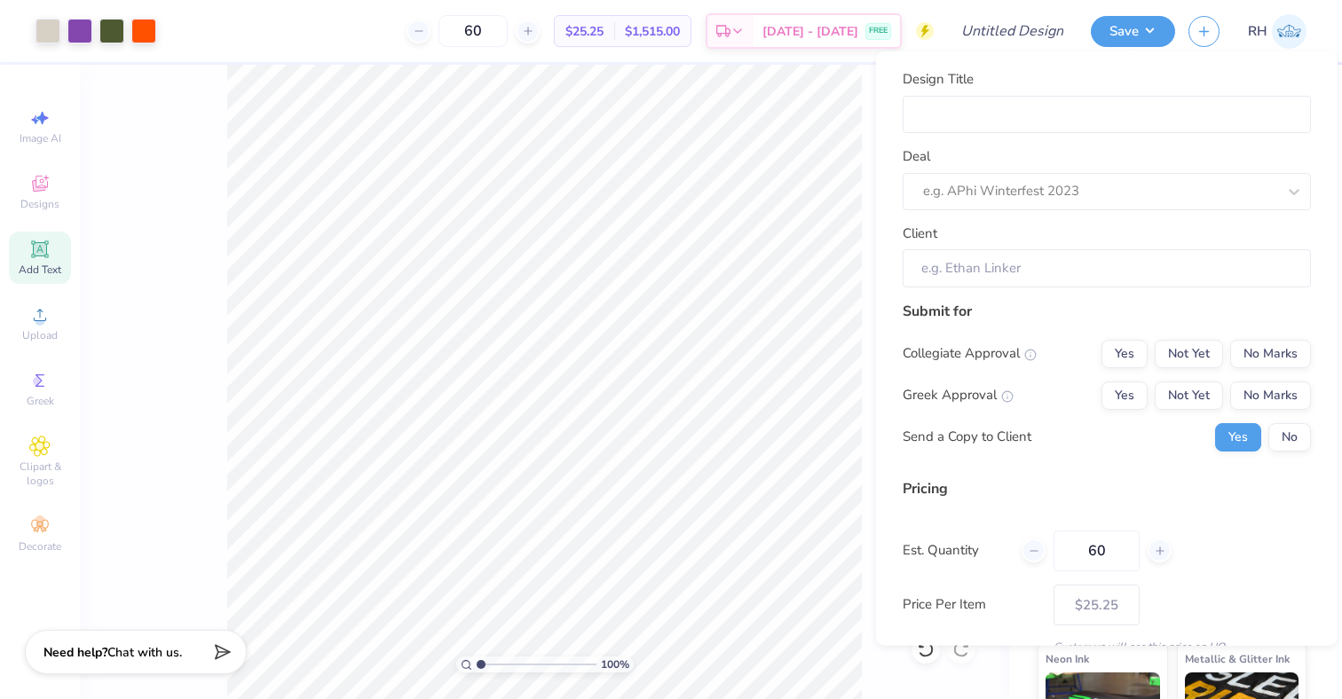
click at [1021, 263] on input "Client" at bounding box center [1107, 268] width 408 height 38
click at [1044, 170] on div "Deal e.g. APhi Winterfest 2023" at bounding box center [1107, 178] width 408 height 64
click at [1044, 190] on div at bounding box center [1099, 191] width 353 height 24
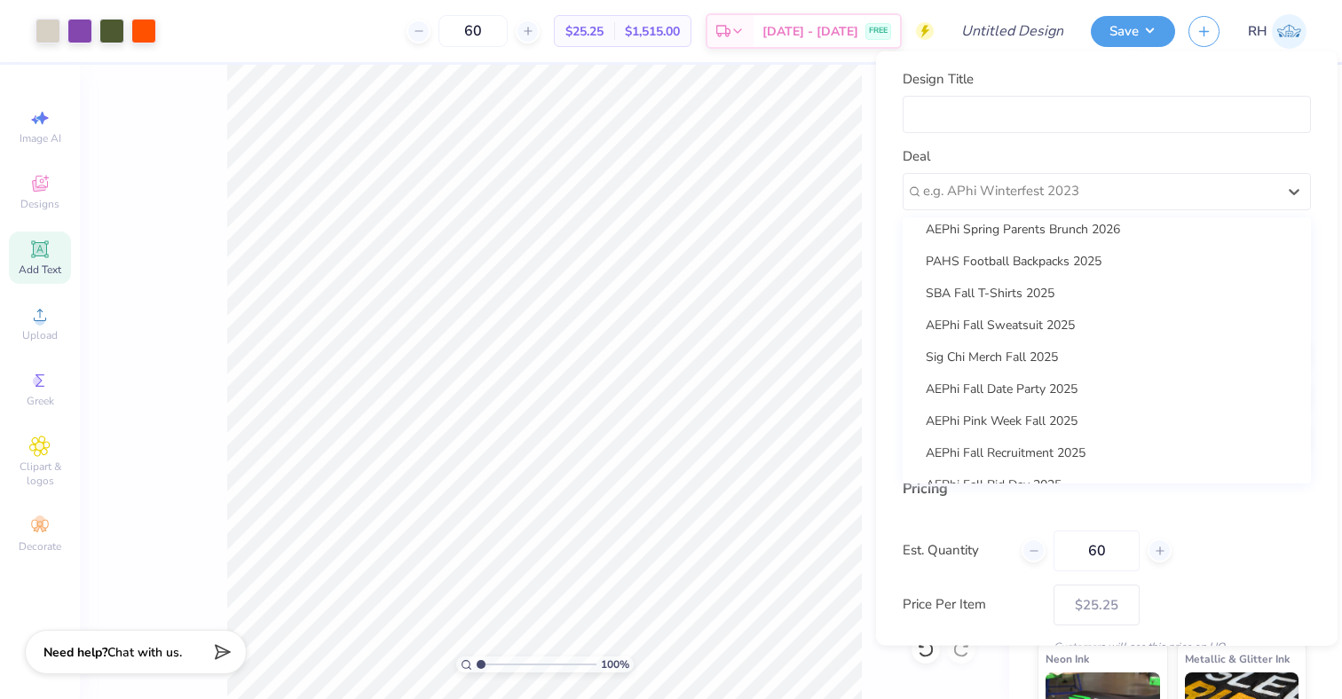
scroll to position [863, 0]
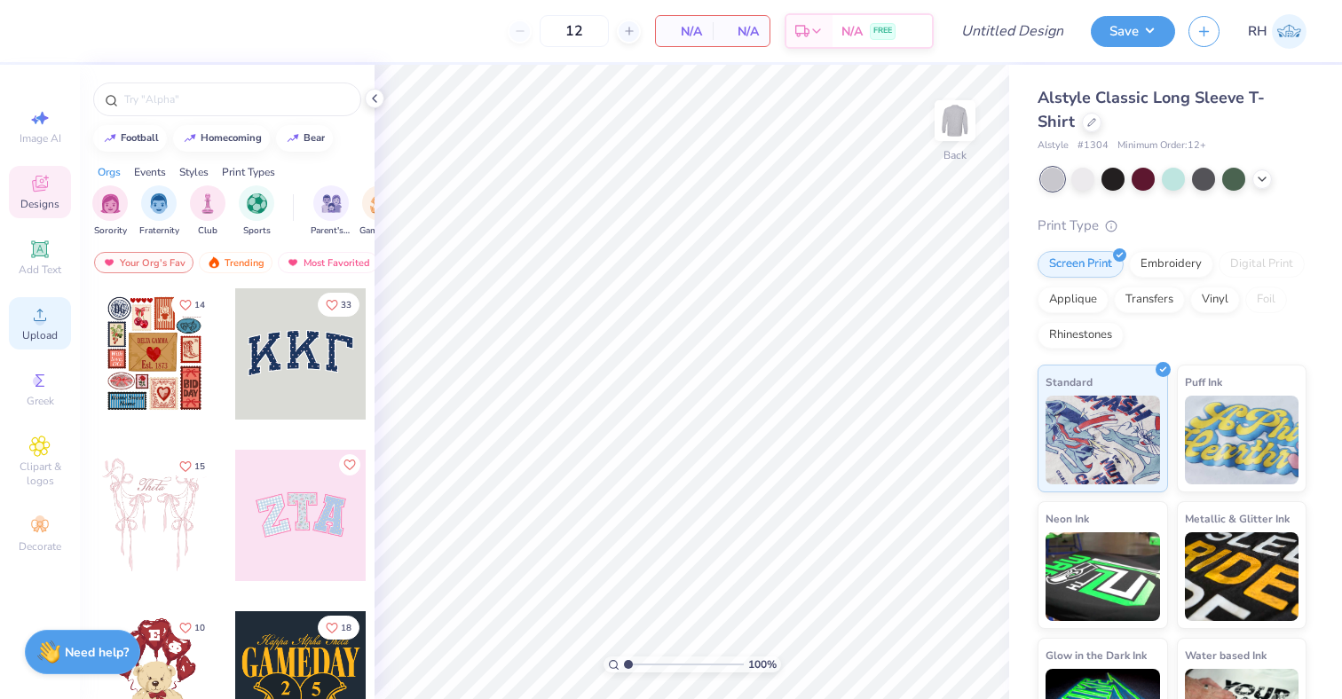
click at [48, 334] on span "Upload" at bounding box center [39, 335] width 35 height 14
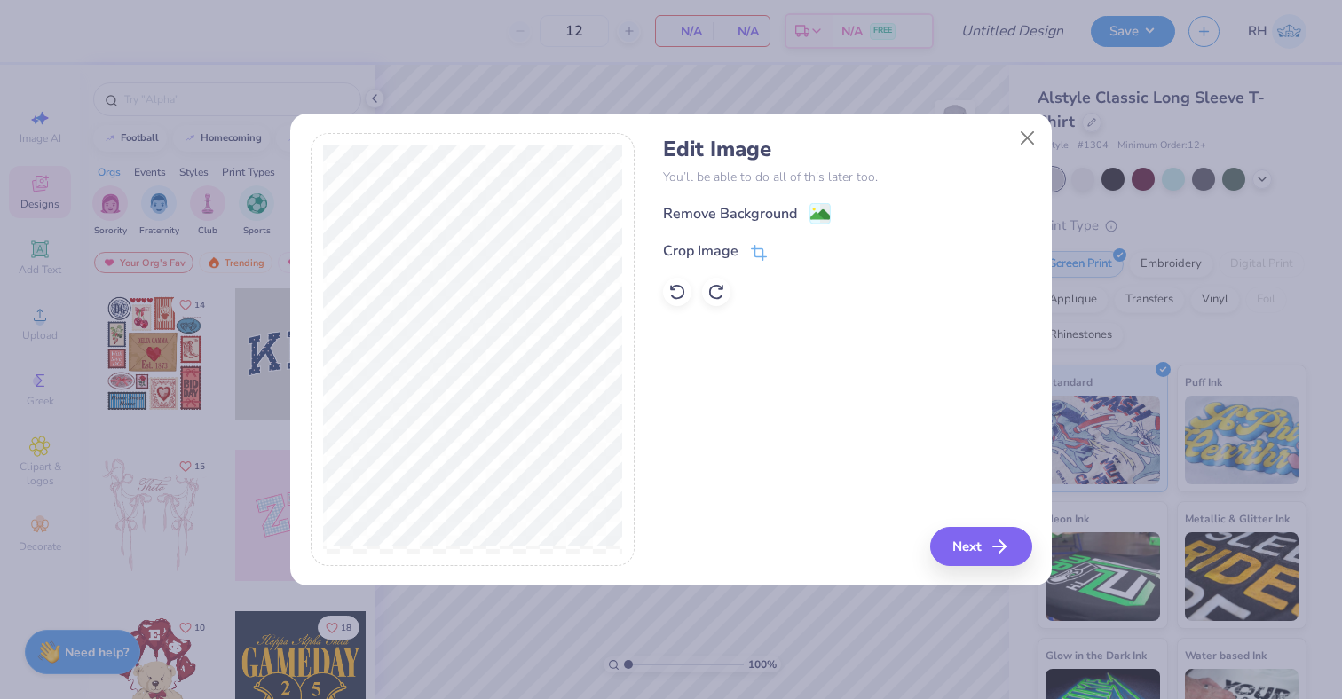
click at [764, 202] on div "Remove Background" at bounding box center [847, 213] width 368 height 22
click at [777, 217] on div "Remove Background" at bounding box center [730, 215] width 134 height 21
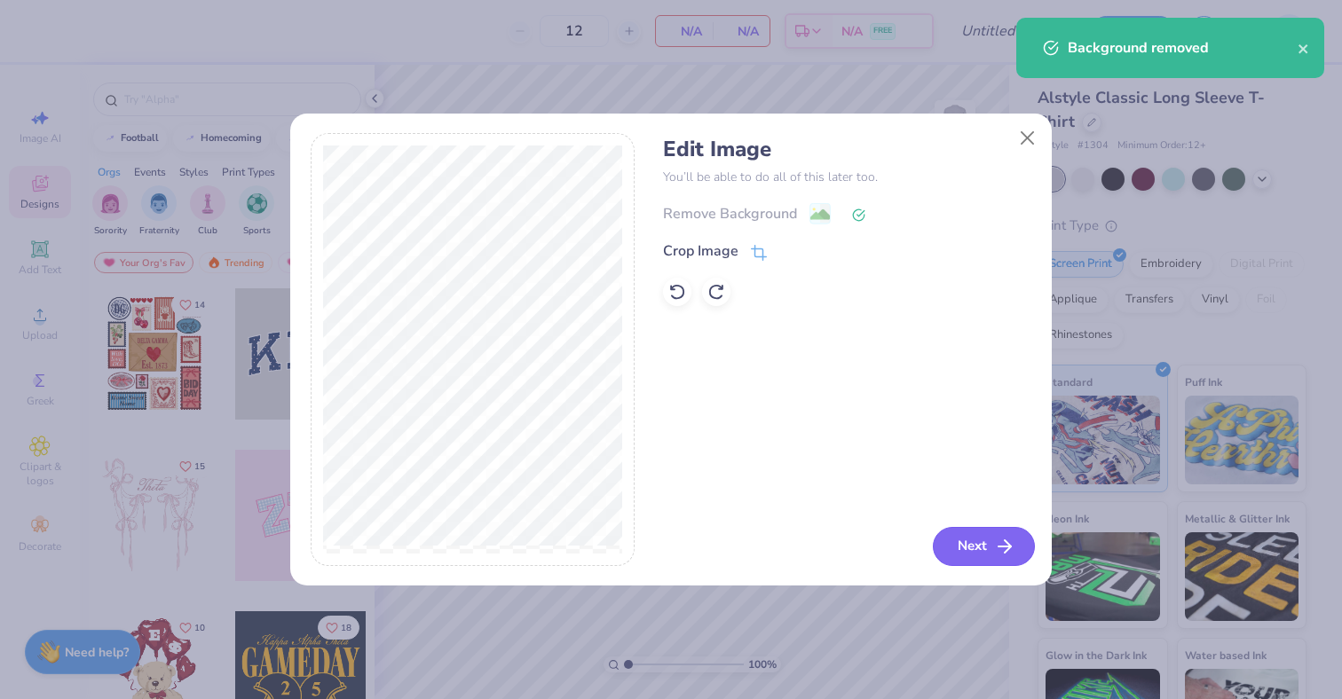
click at [989, 532] on button "Next" at bounding box center [984, 546] width 102 height 39
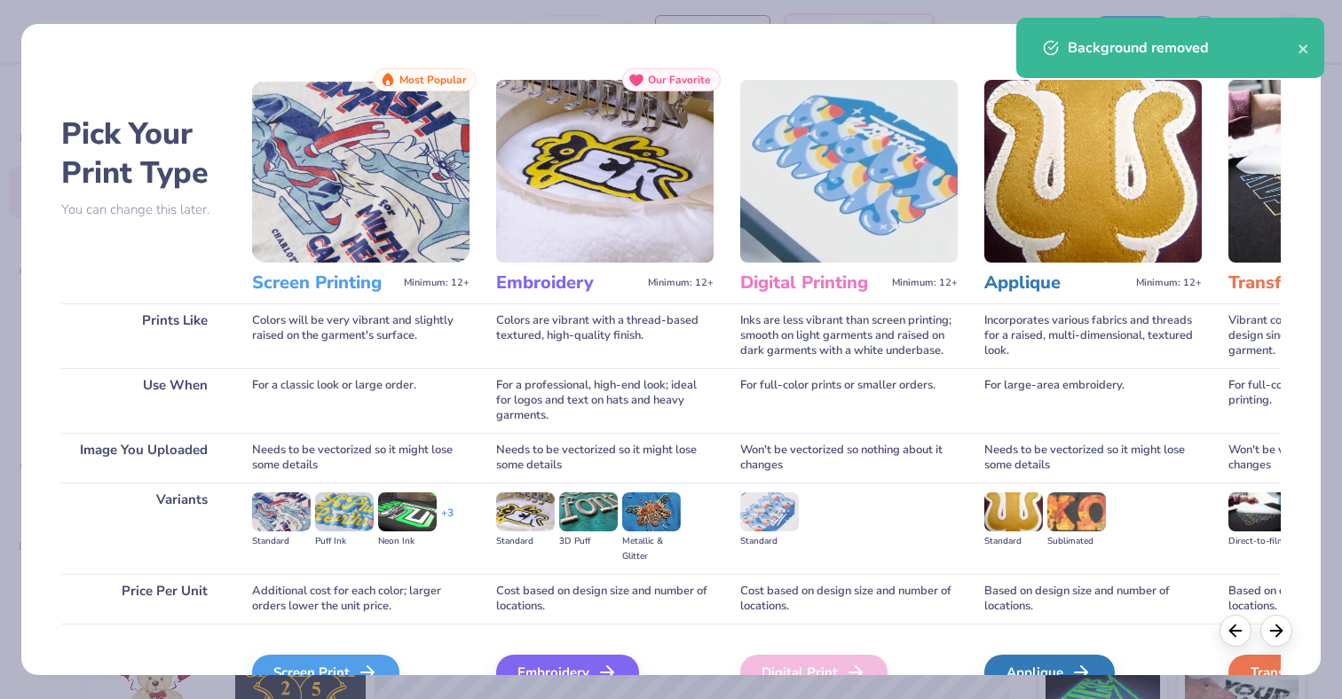
click at [340, 678] on div "Pick Your Print Type You can change this later. Prints Like Use When Image You …" at bounding box center [671, 349] width 1342 height 699
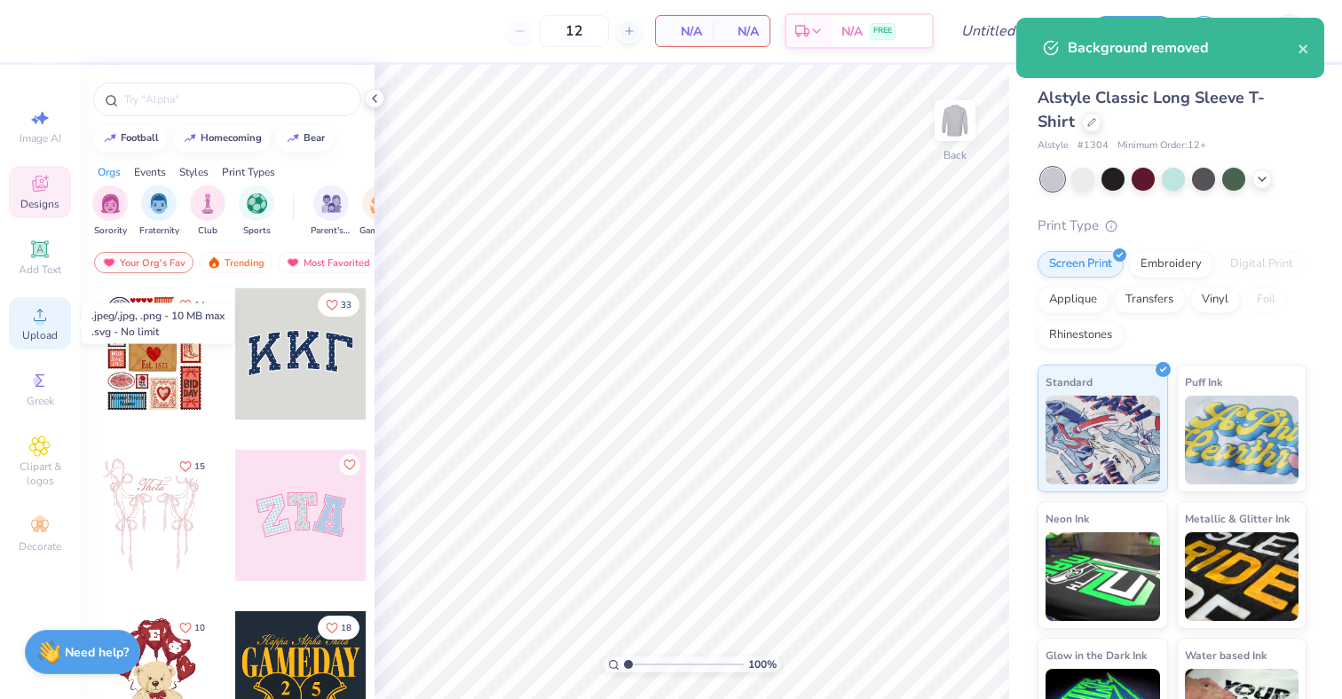
click at [31, 317] on icon at bounding box center [39, 314] width 21 height 21
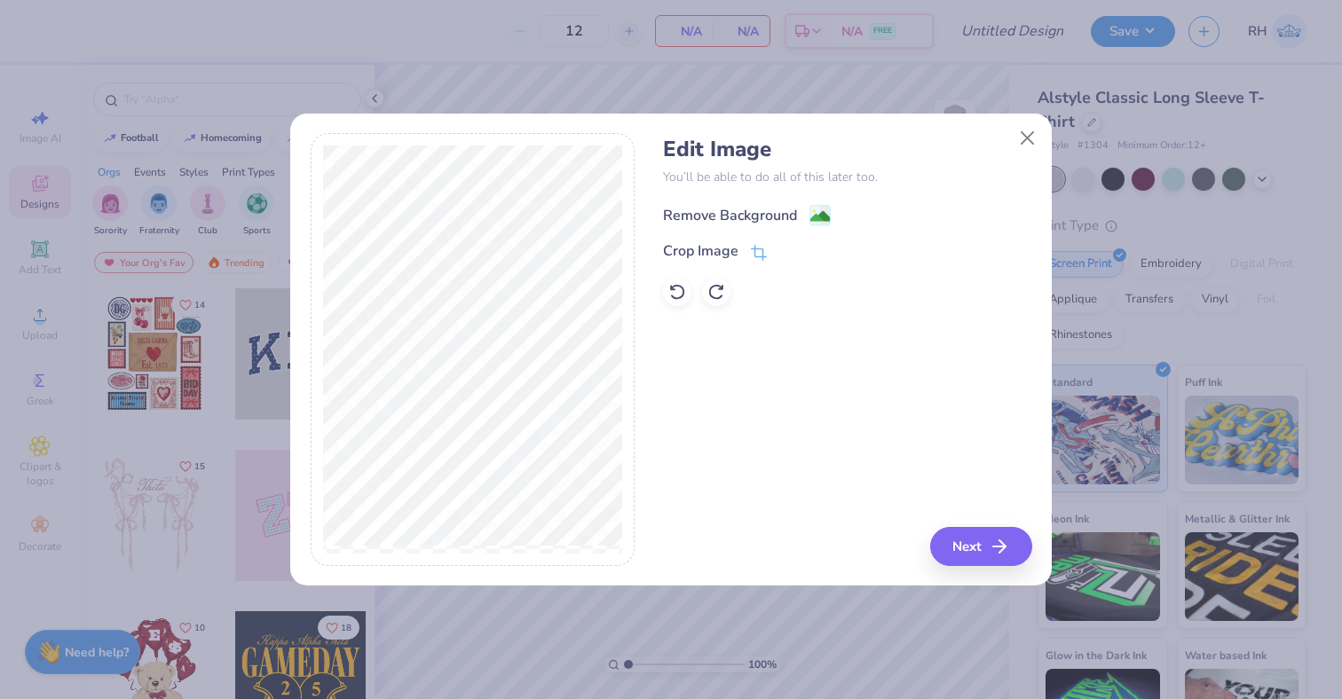
click at [782, 215] on div "Remove Background" at bounding box center [730, 215] width 134 height 21
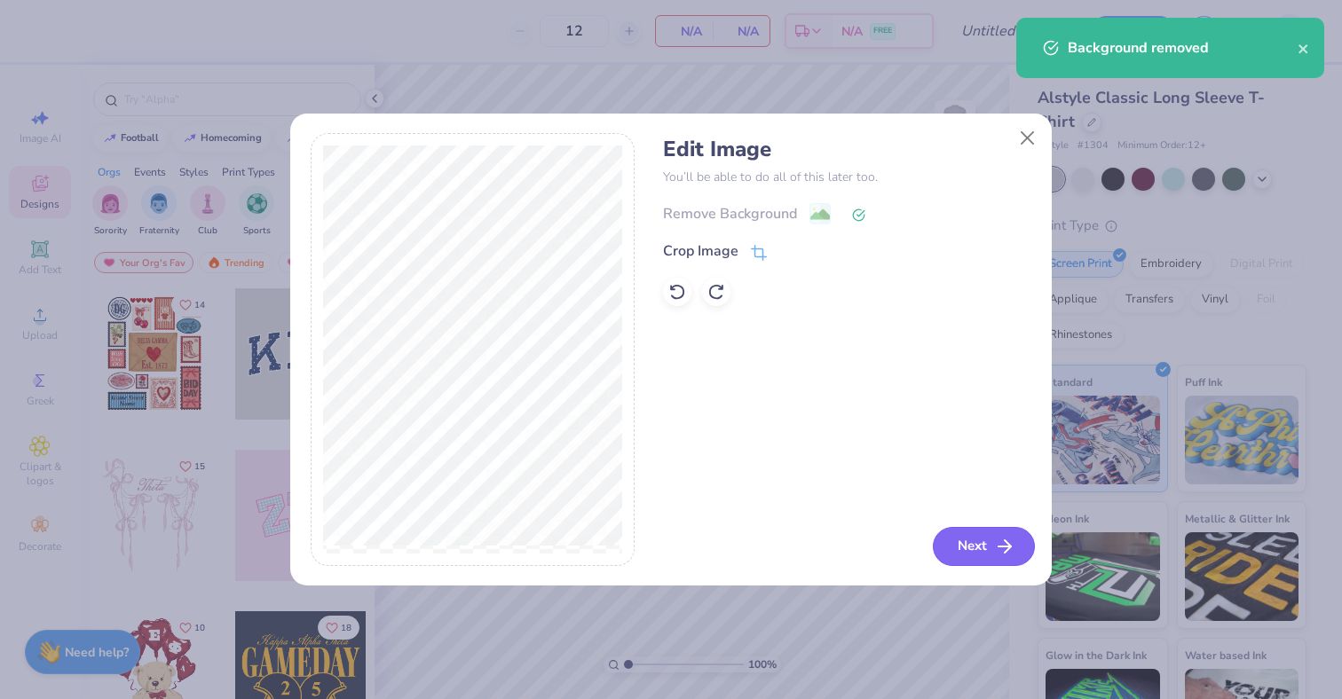
click at [1006, 532] on button "Next" at bounding box center [984, 546] width 102 height 39
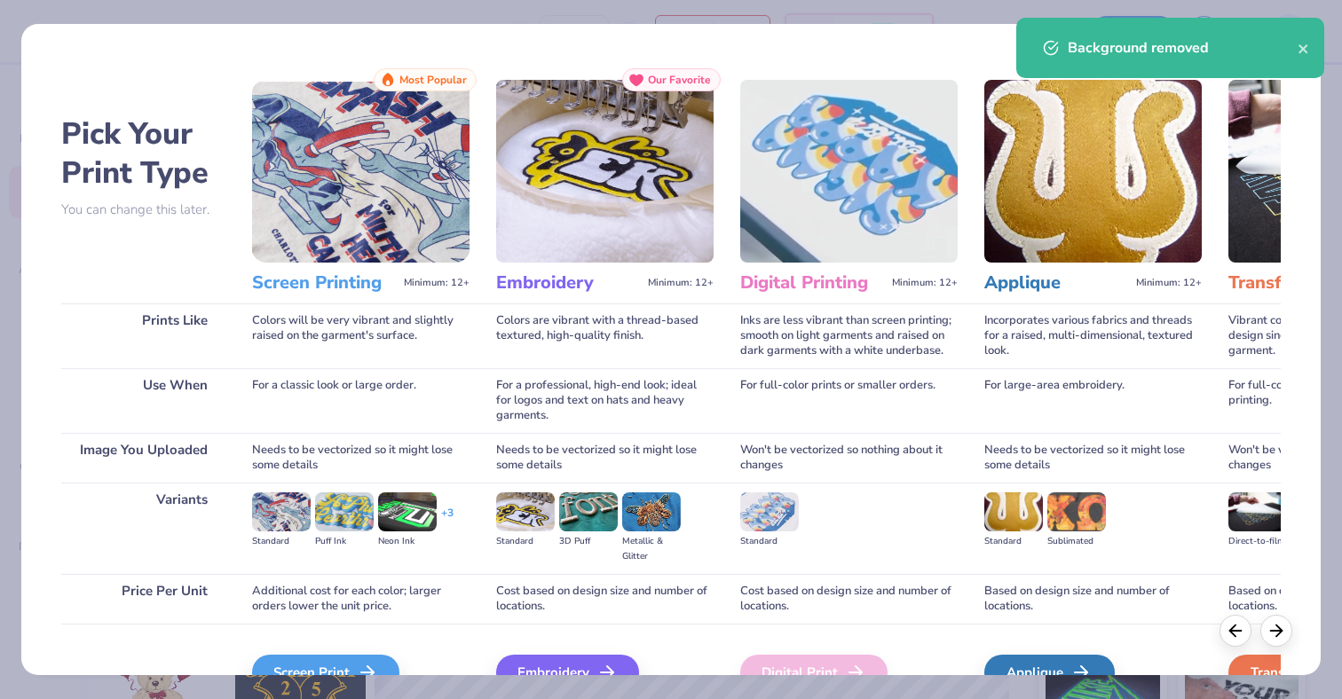
scroll to position [97, 0]
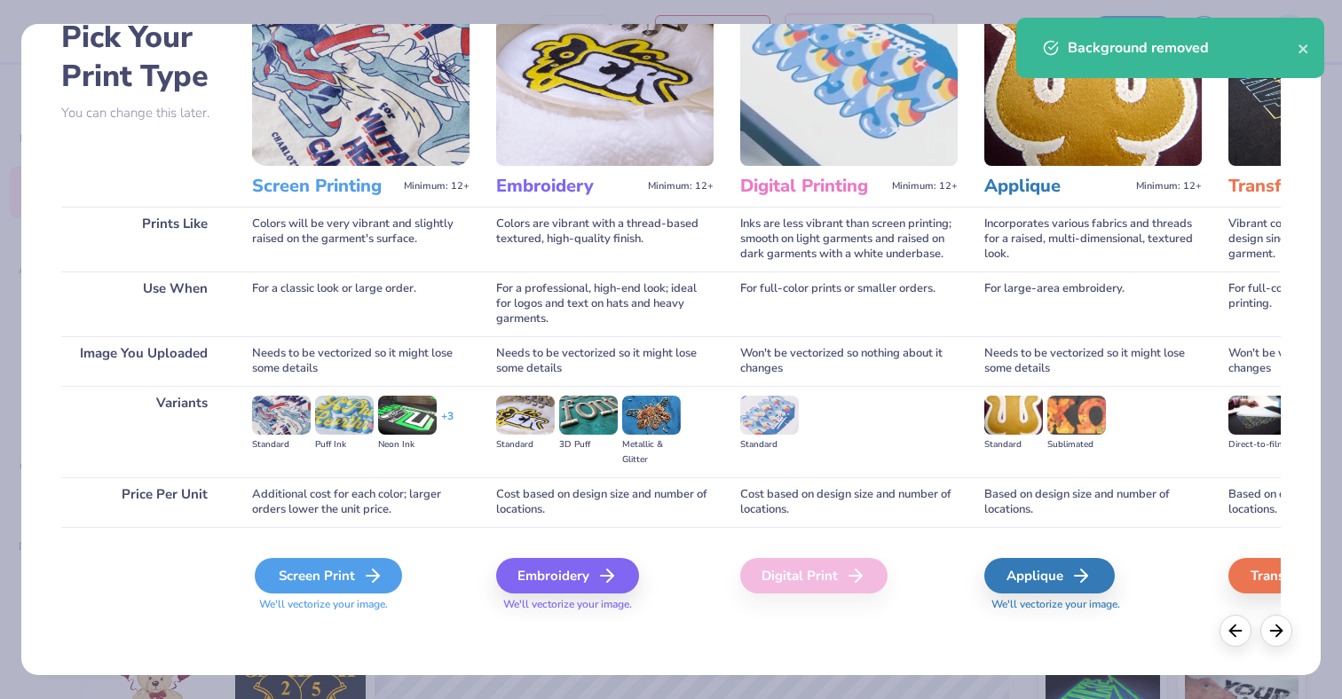
click at [335, 591] on div "Screen Print" at bounding box center [328, 575] width 147 height 35
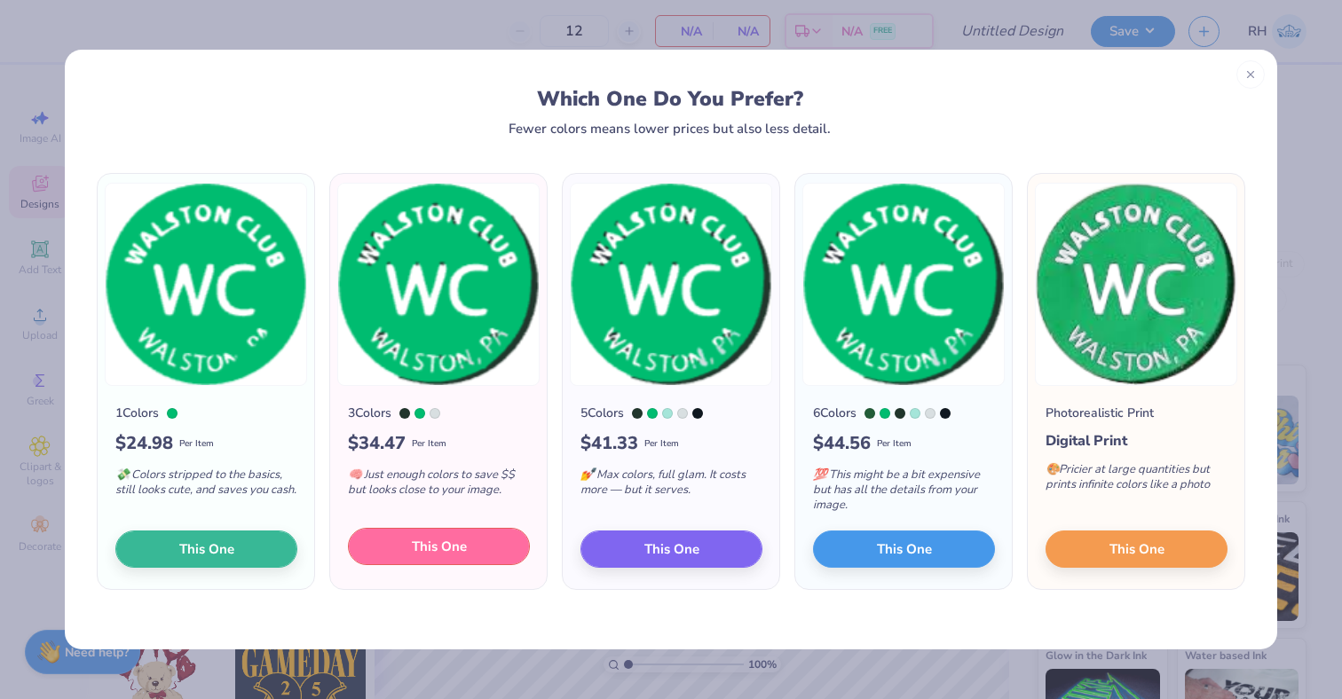
click at [493, 543] on button "This One" at bounding box center [439, 546] width 182 height 37
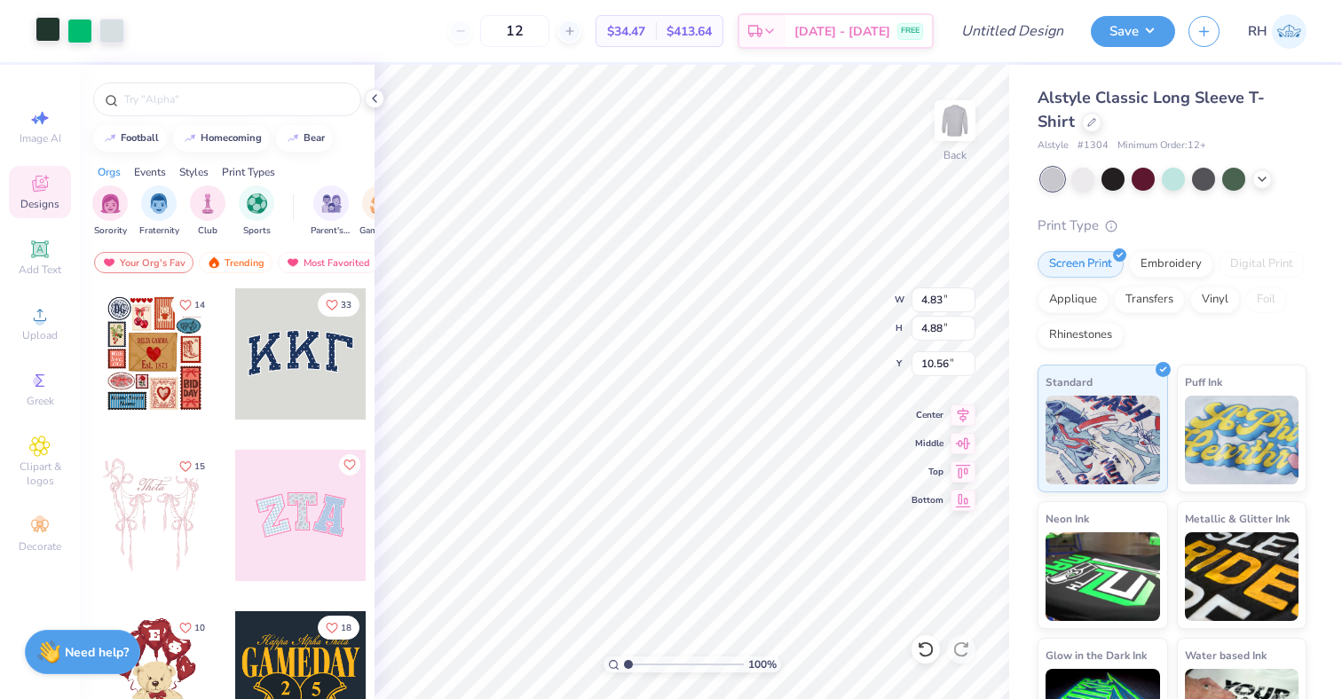
click at [43, 34] on div at bounding box center [47, 29] width 25 height 25
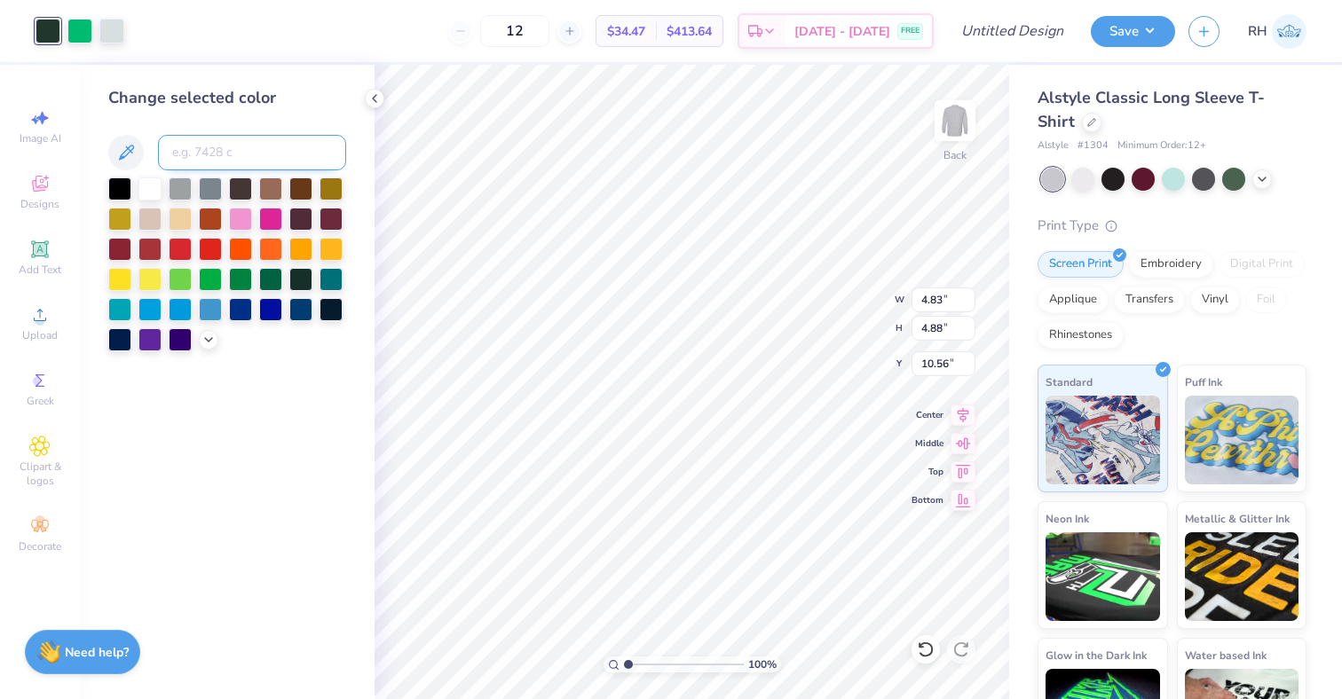
click at [220, 158] on input at bounding box center [252, 152] width 188 height 35
type input "7480"
click at [87, 25] on div at bounding box center [79, 29] width 25 height 25
click at [204, 148] on input at bounding box center [252, 152] width 188 height 35
type input "7480"
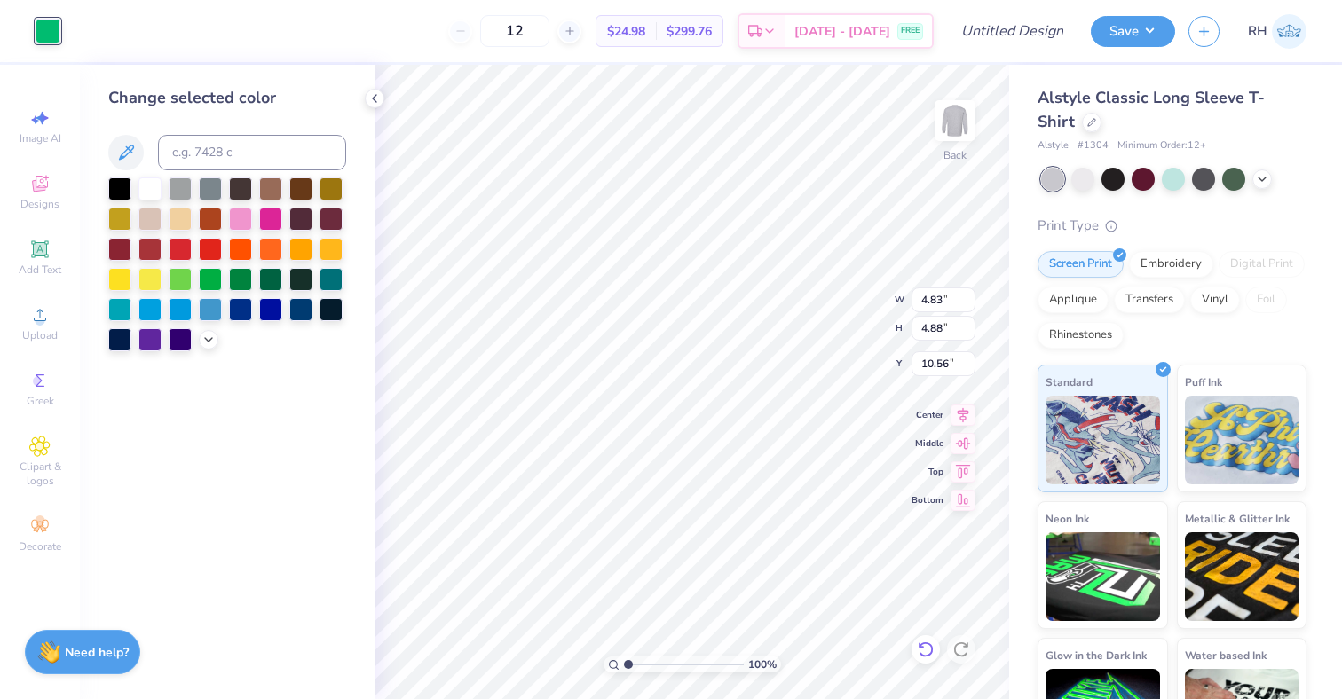
click at [928, 656] on icon at bounding box center [926, 650] width 18 height 18
click at [382, 99] on div at bounding box center [375, 99] width 20 height 20
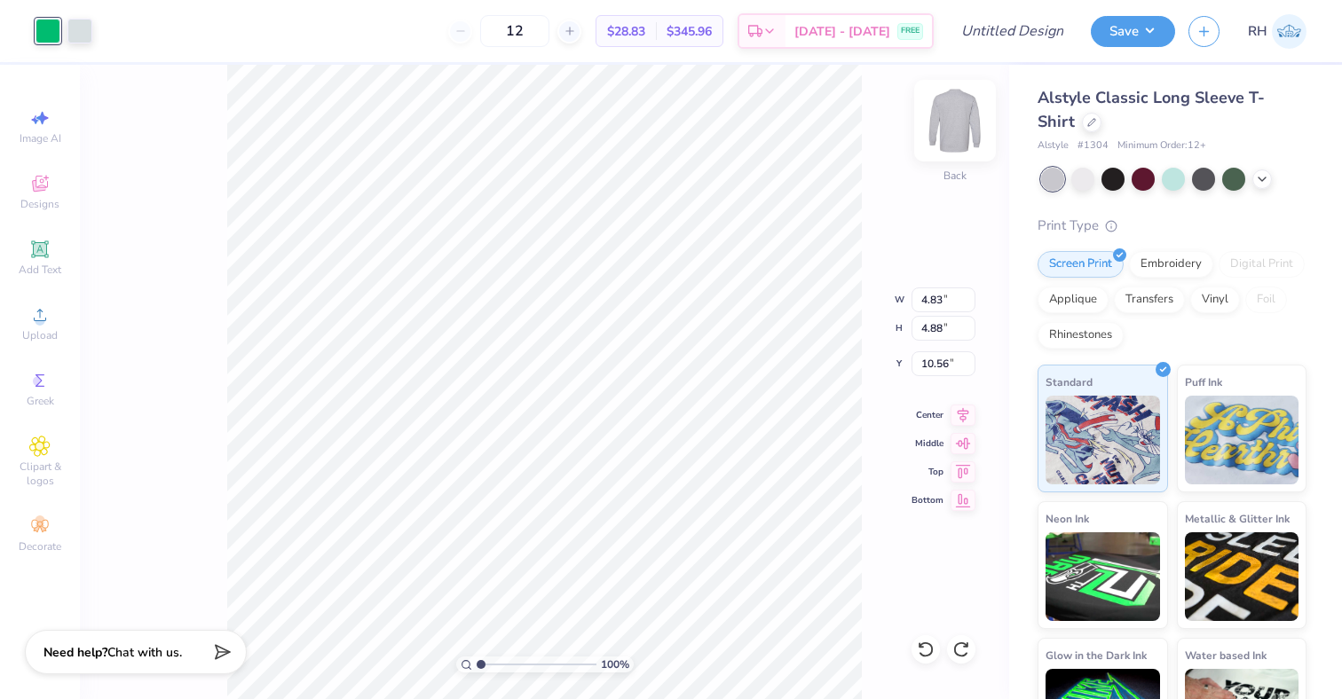
click at [946, 130] on img at bounding box center [954, 120] width 71 height 71
click at [976, 135] on img at bounding box center [954, 120] width 71 height 71
type input "2.41"
type input "2.43"
type input "3.00"
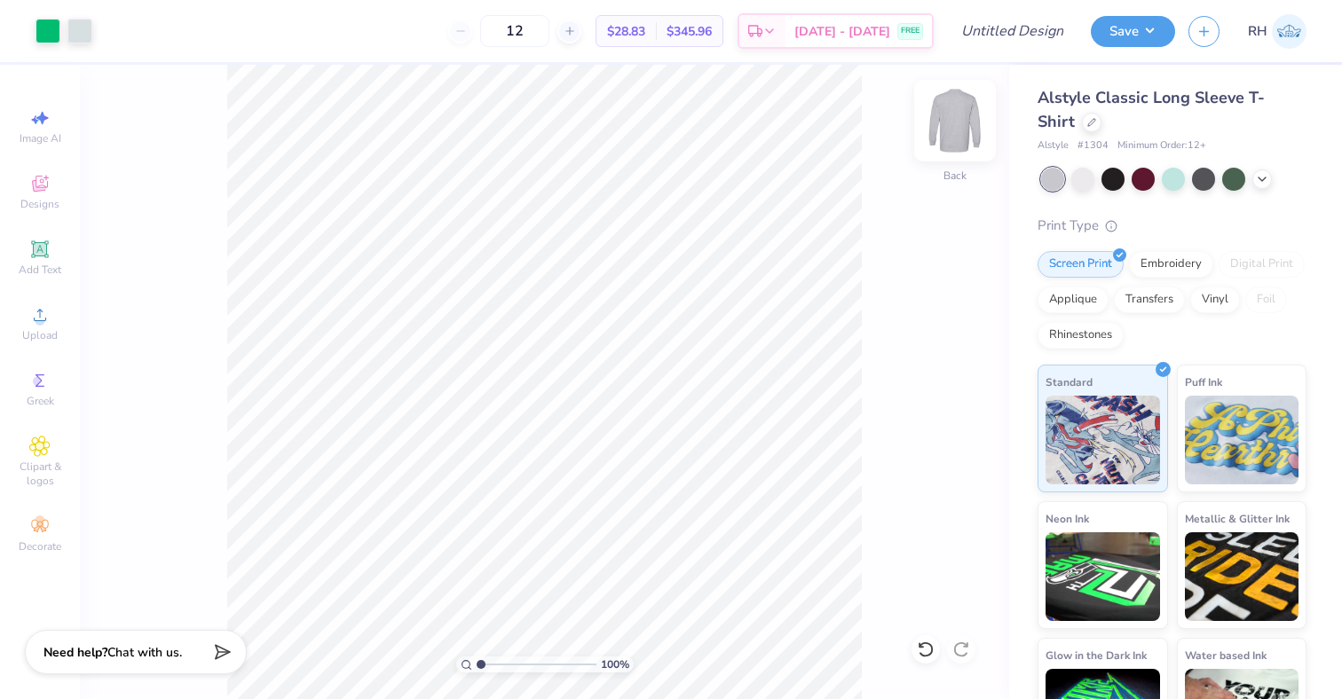
click at [950, 126] on img at bounding box center [954, 120] width 71 height 71
click at [47, 322] on icon at bounding box center [39, 314] width 21 height 21
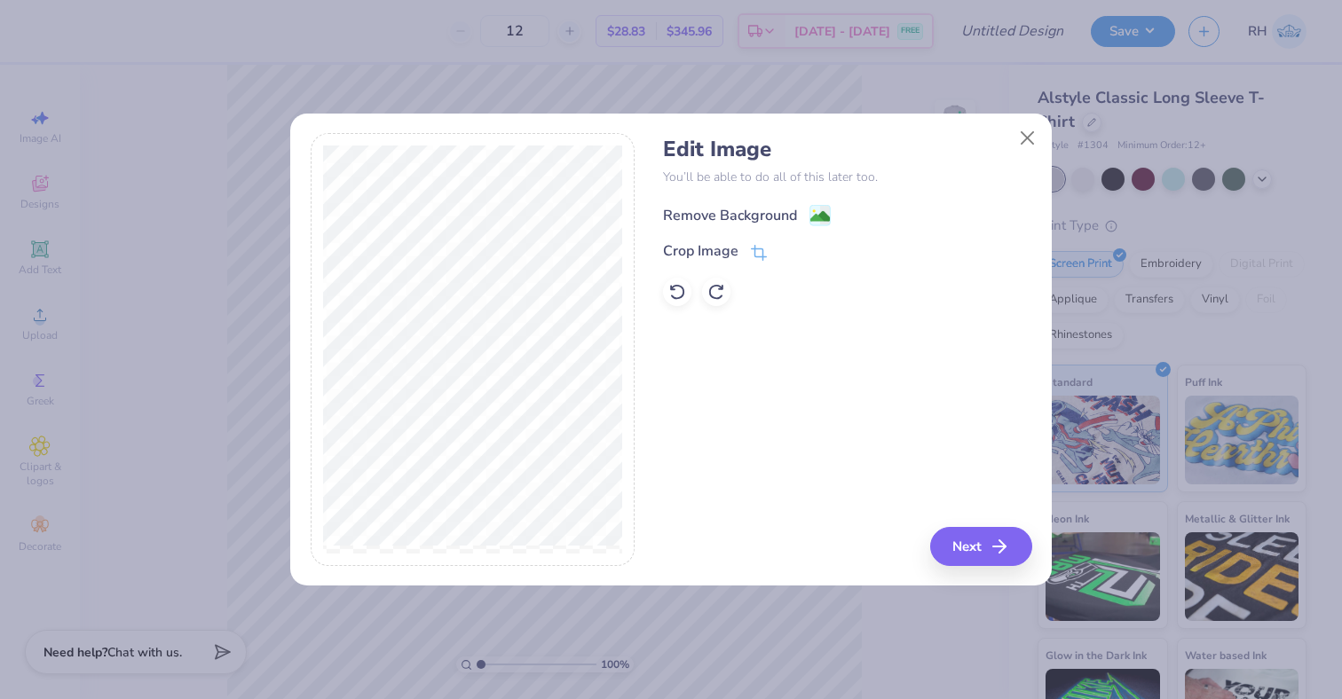
click at [782, 209] on div "Remove Background" at bounding box center [730, 215] width 134 height 21
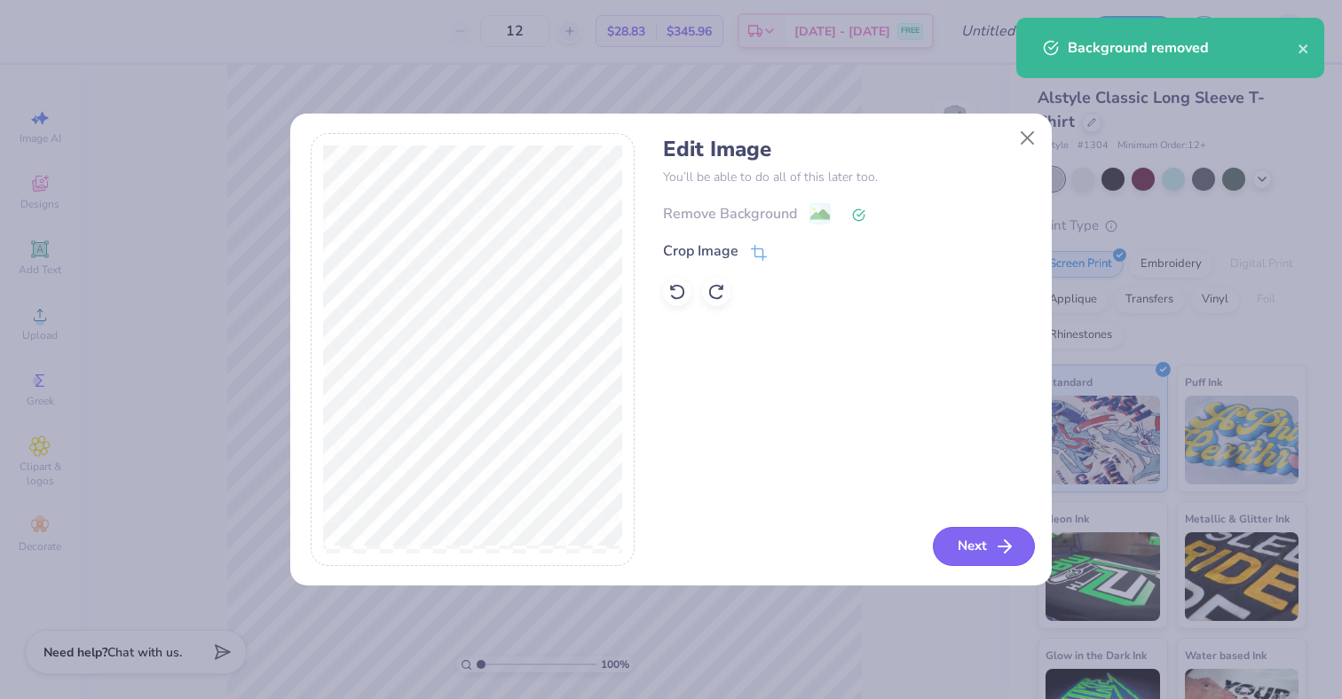
click at [987, 531] on button "Next" at bounding box center [984, 546] width 102 height 39
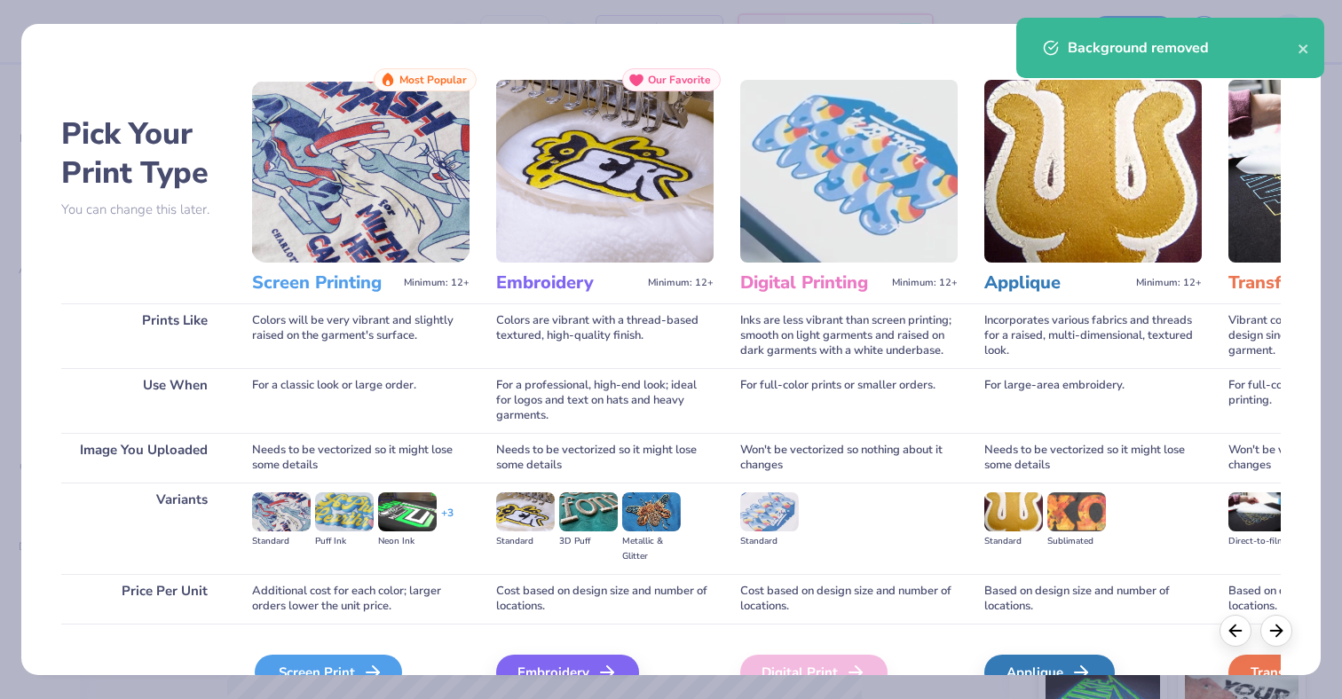
click at [338, 659] on div "Screen Print" at bounding box center [328, 672] width 147 height 35
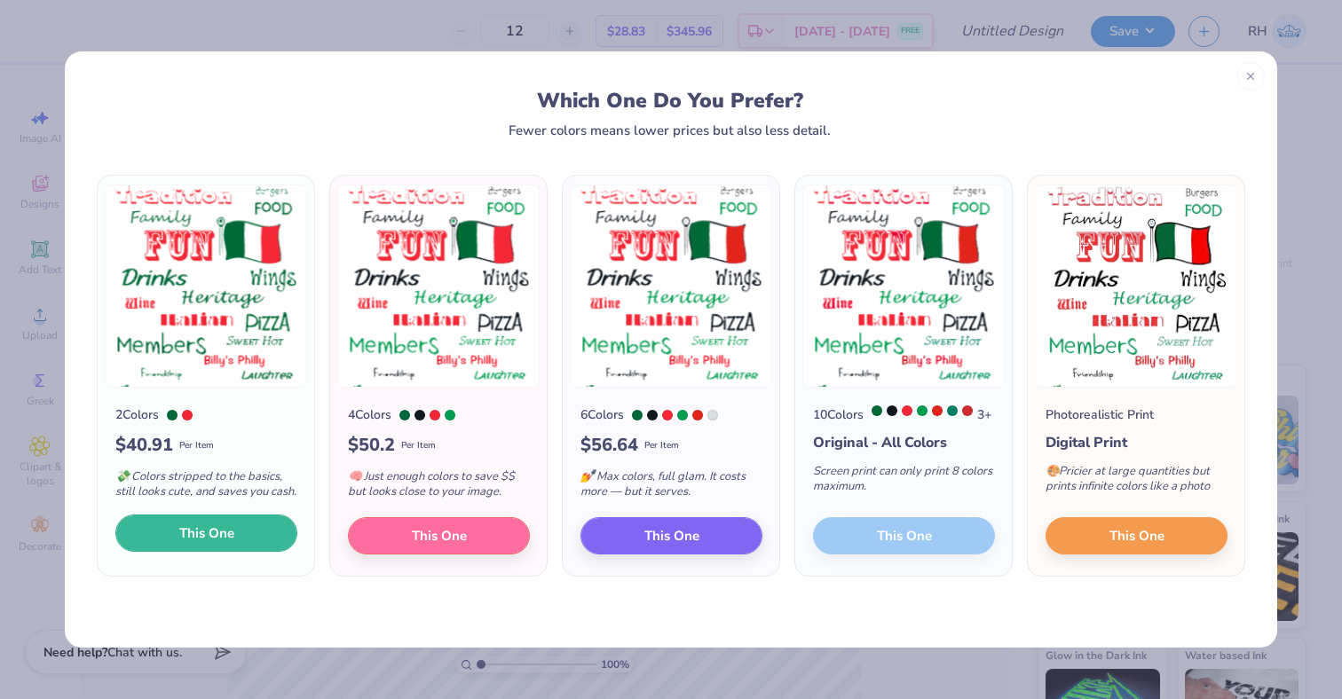
click at [235, 552] on button "This One" at bounding box center [206, 533] width 182 height 37
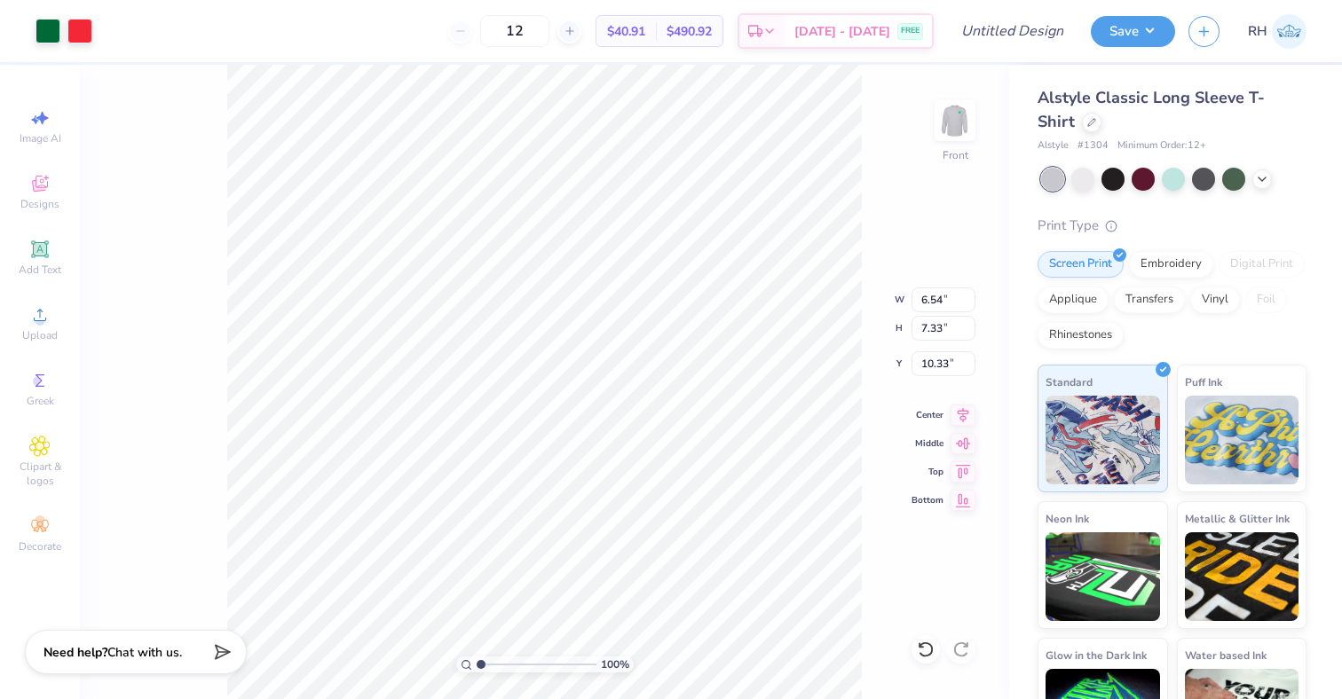
type input "10.03"
type input "11.26"
type input "6.57"
type input "11.85"
type input "13.30"
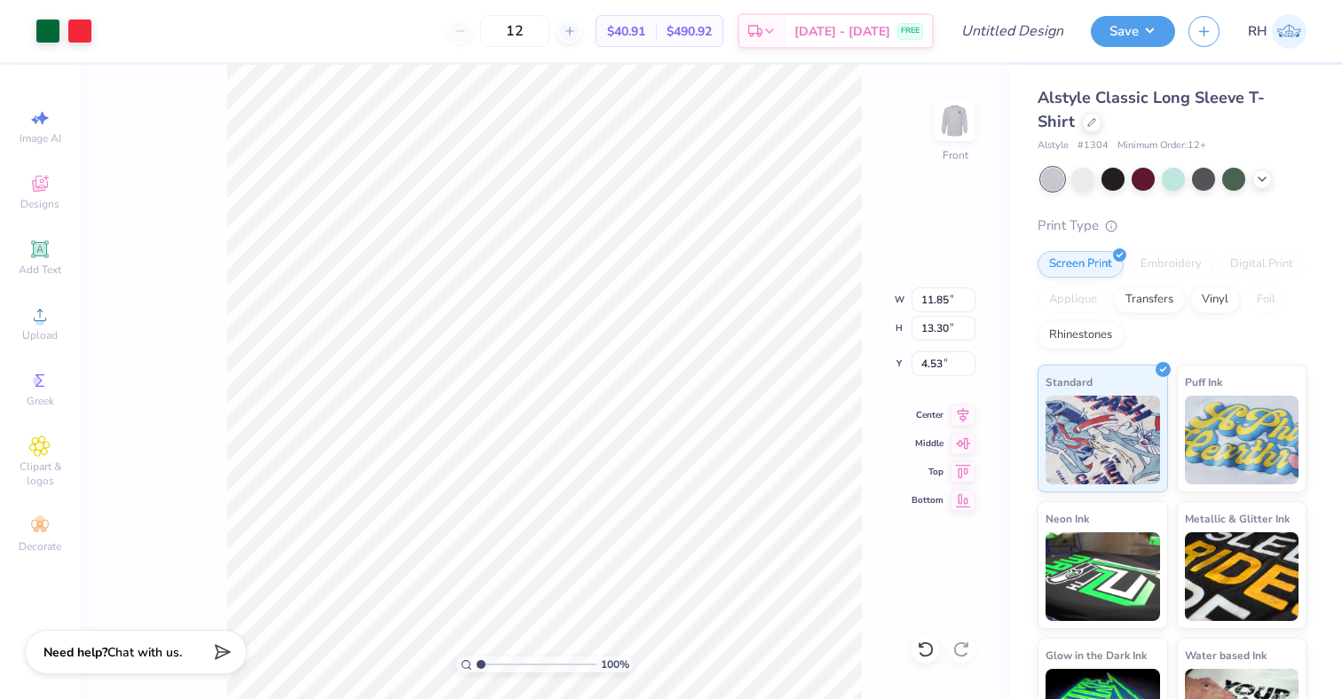
type input "4.62"
type input "12.86"
type input "14.42"
type input "3.65"
type input "3.00"
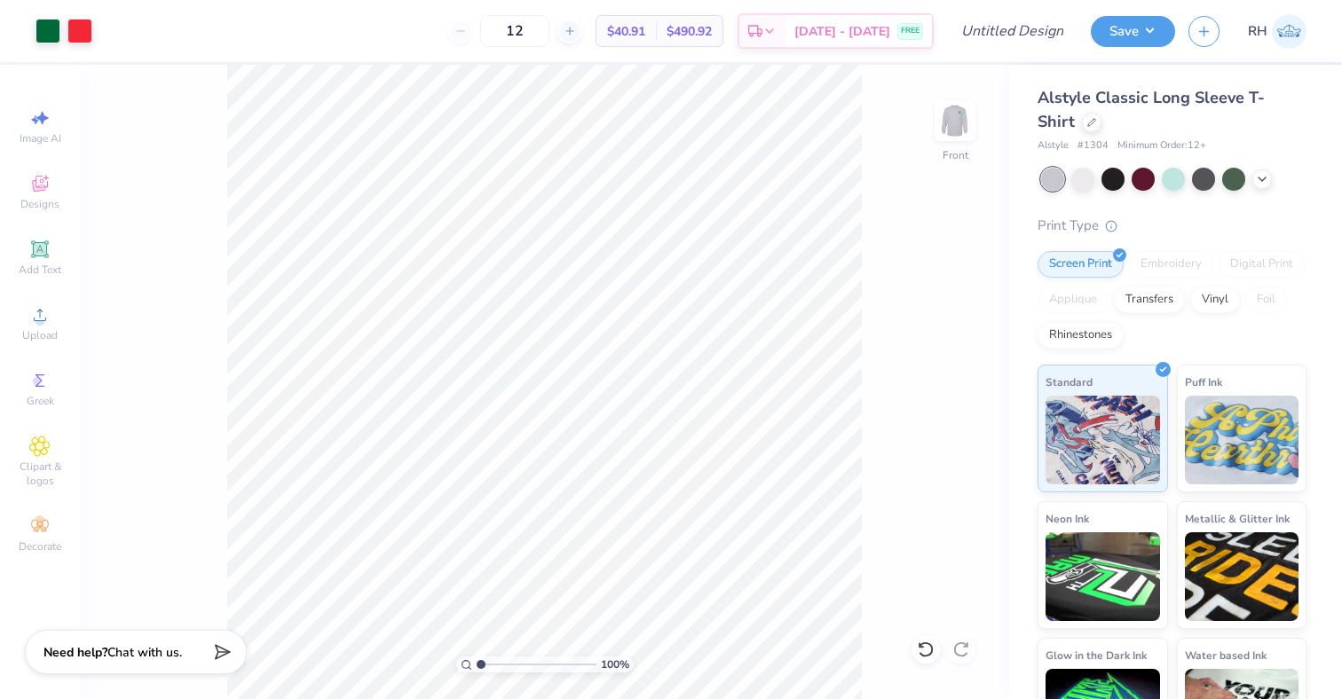
click at [926, 127] on div "100 % Front" at bounding box center [544, 382] width 929 height 635
click at [955, 138] on img at bounding box center [954, 120] width 71 height 71
click at [958, 133] on img at bounding box center [954, 120] width 71 height 71
click at [962, 119] on img at bounding box center [954, 120] width 71 height 71
click at [967, 123] on img at bounding box center [954, 120] width 71 height 71
